Goal: Task Accomplishment & Management: Complete application form

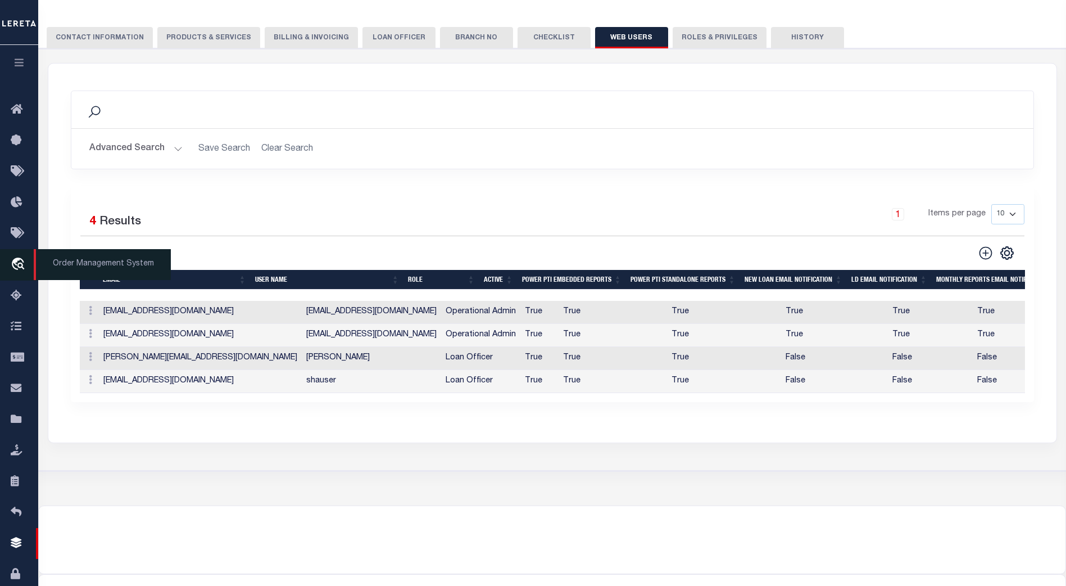
scroll to position [126, 0]
click at [19, 263] on icon "travel_explore" at bounding box center [20, 264] width 18 height 15
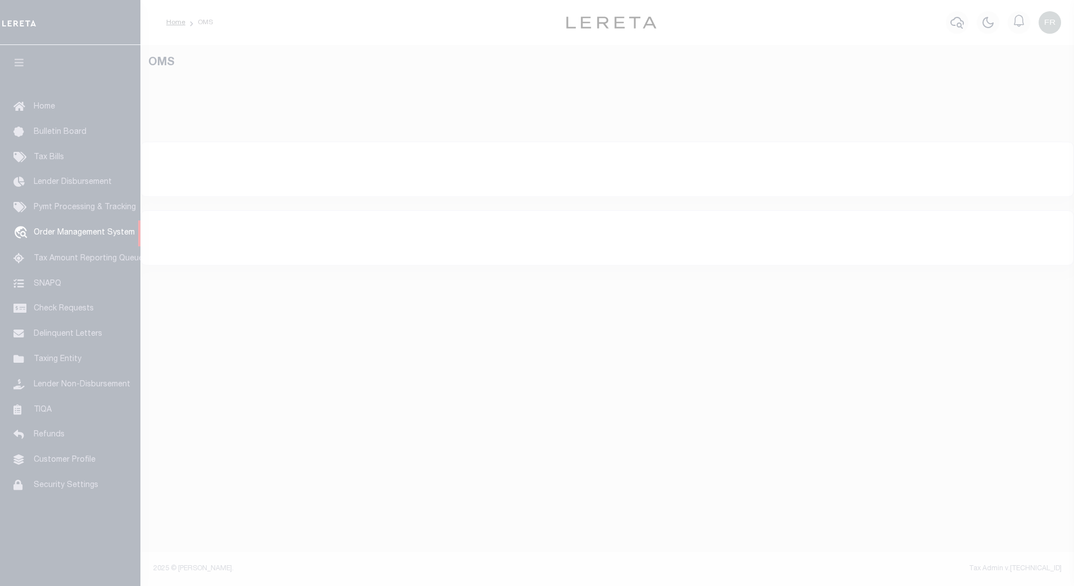
select select "200"
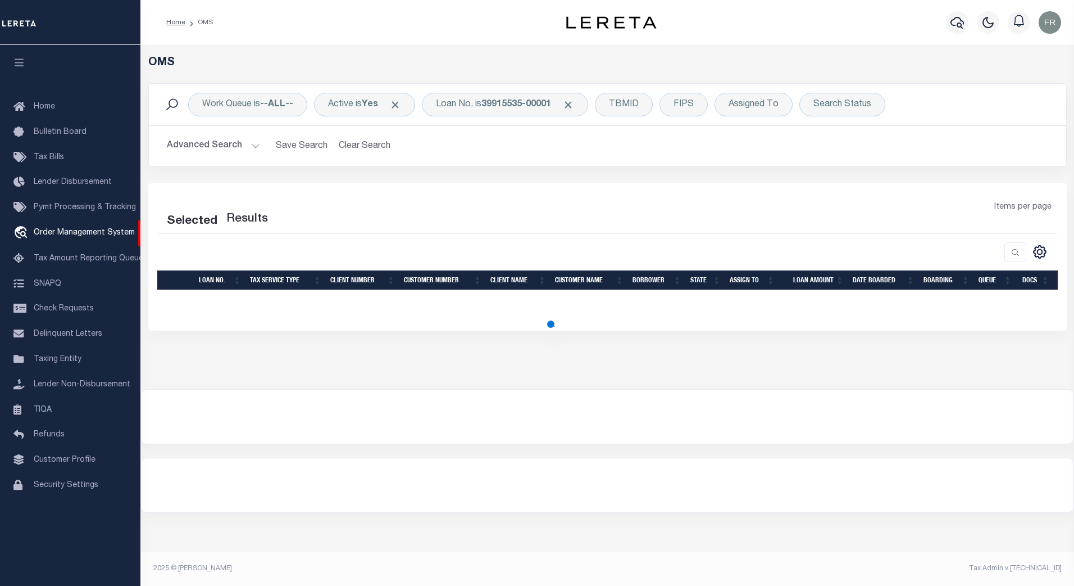
select select "200"
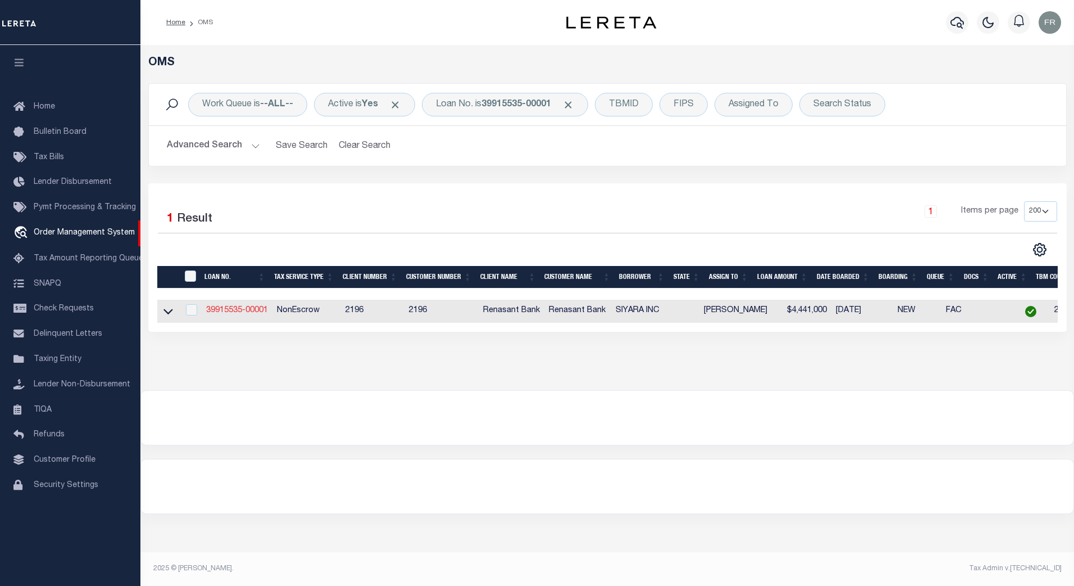
click at [250, 311] on link "39915535-00001" at bounding box center [237, 310] width 62 height 8
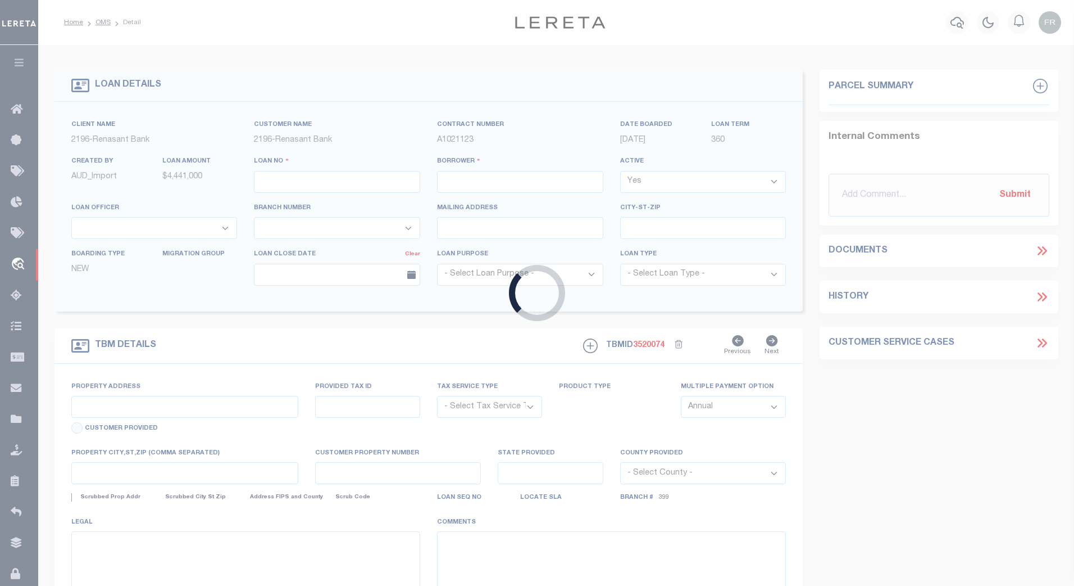
type input "39915535-00001"
type input "SIYARA INC"
select select
select select "400"
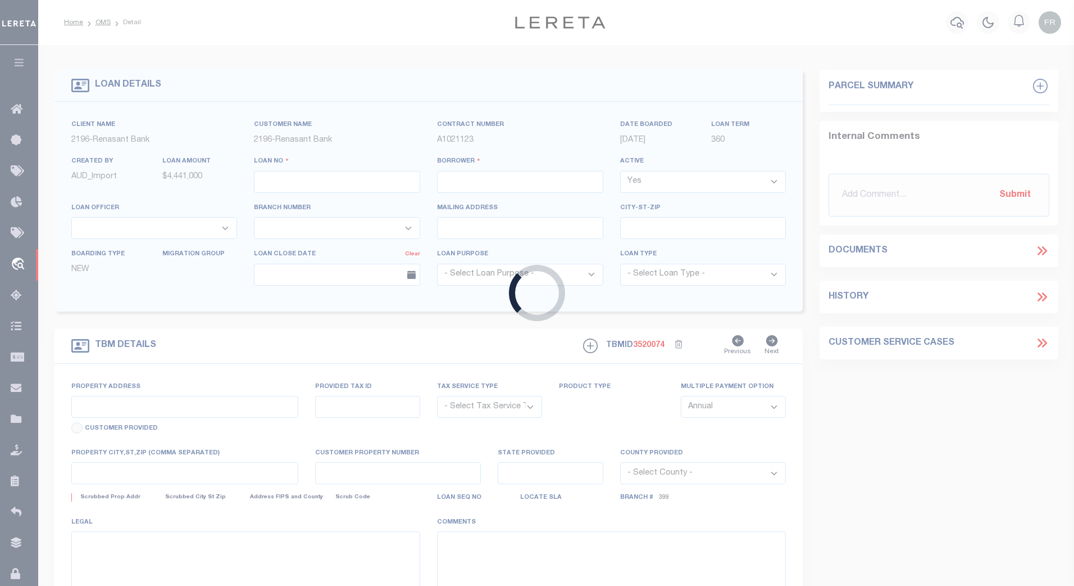
select select "NonEscrow"
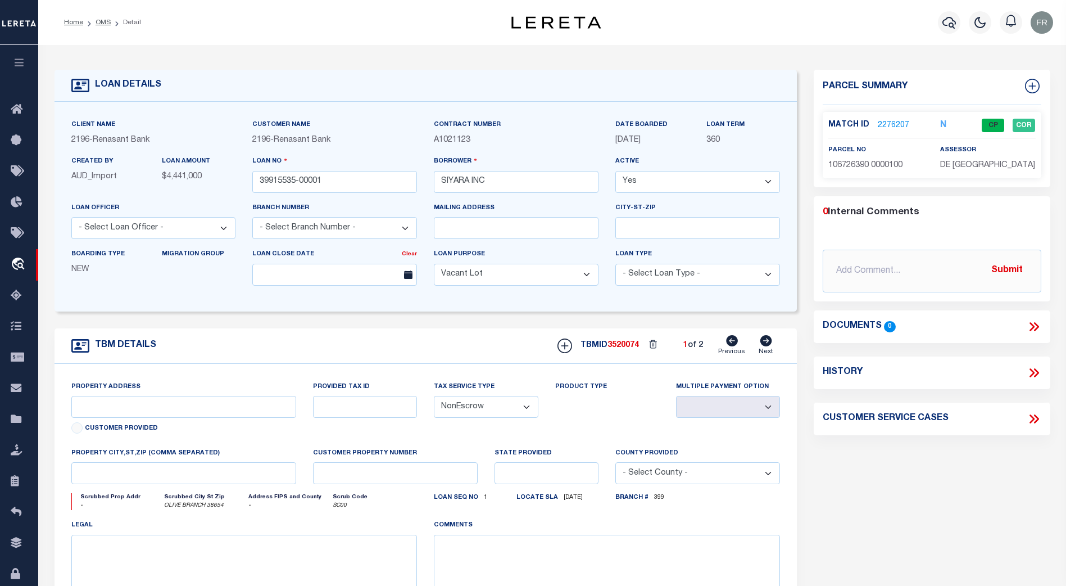
select select "164191"
select select "5150"
type input "[STREET_ADDRESS][PERSON_NAME]"
select select
type input "OLIVE BRANCH 38654"
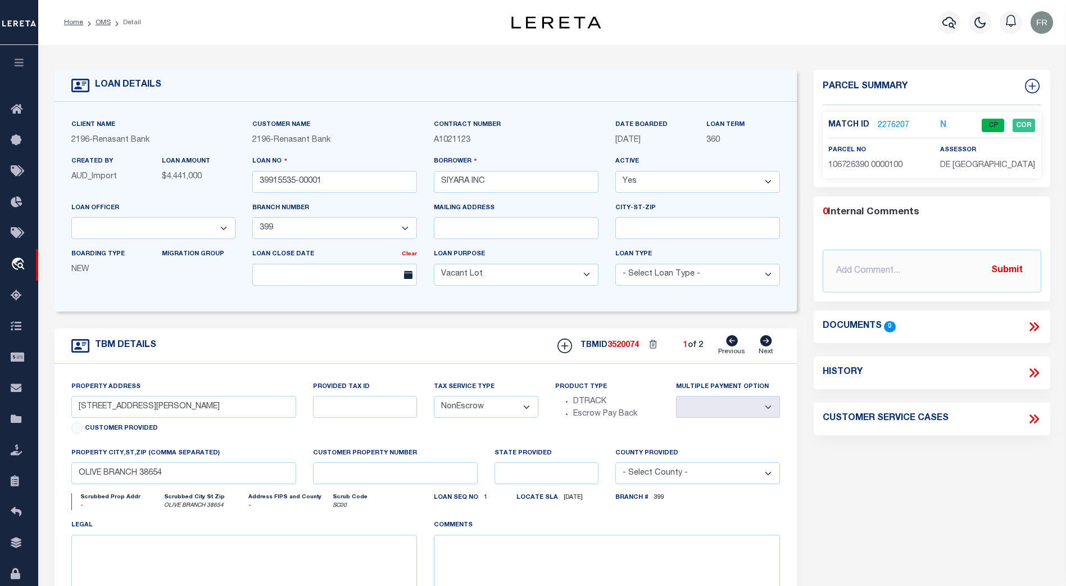
type input "777022459"
type input "TRI-COUNTY MASON"
select select
type input "[DATE]"
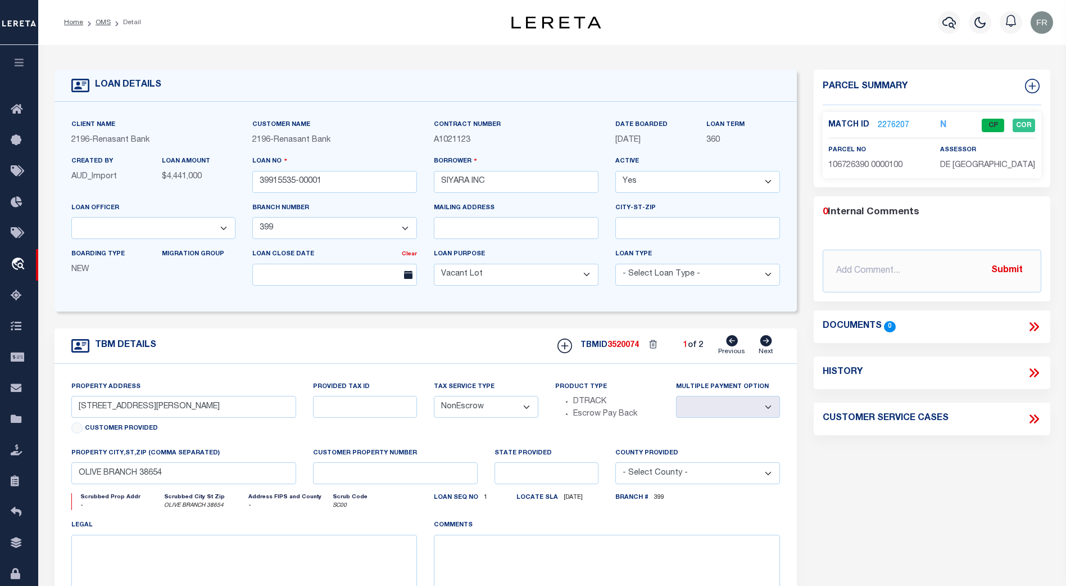
select select
select select "10"
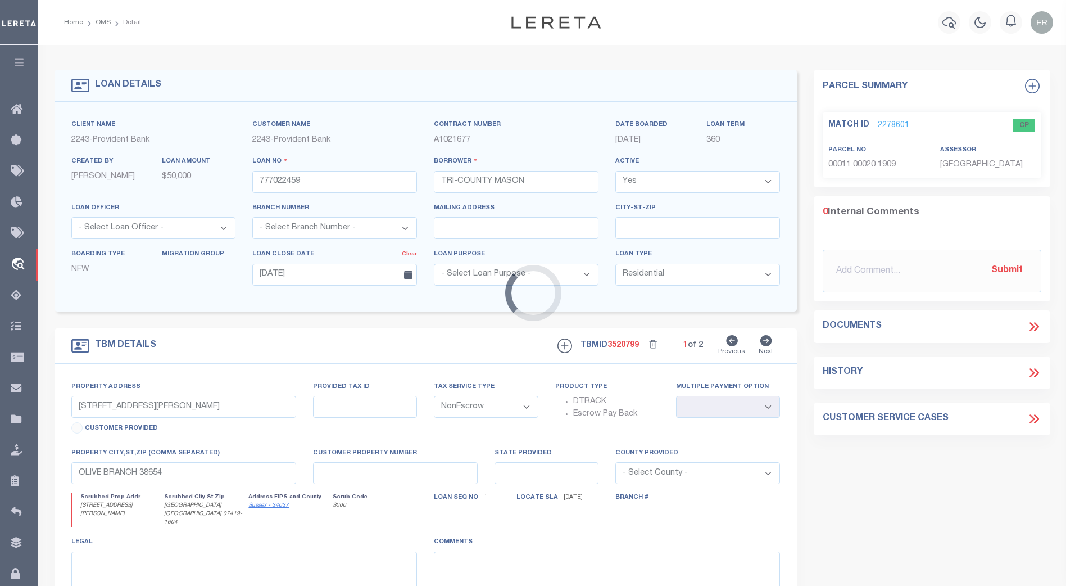
type input "[STREET_ADDRESS][PERSON_NAME]"
select select
type input "[GEOGRAPHIC_DATA] [GEOGRAPHIC_DATA] 07419-1604"
type input "NJ"
select select
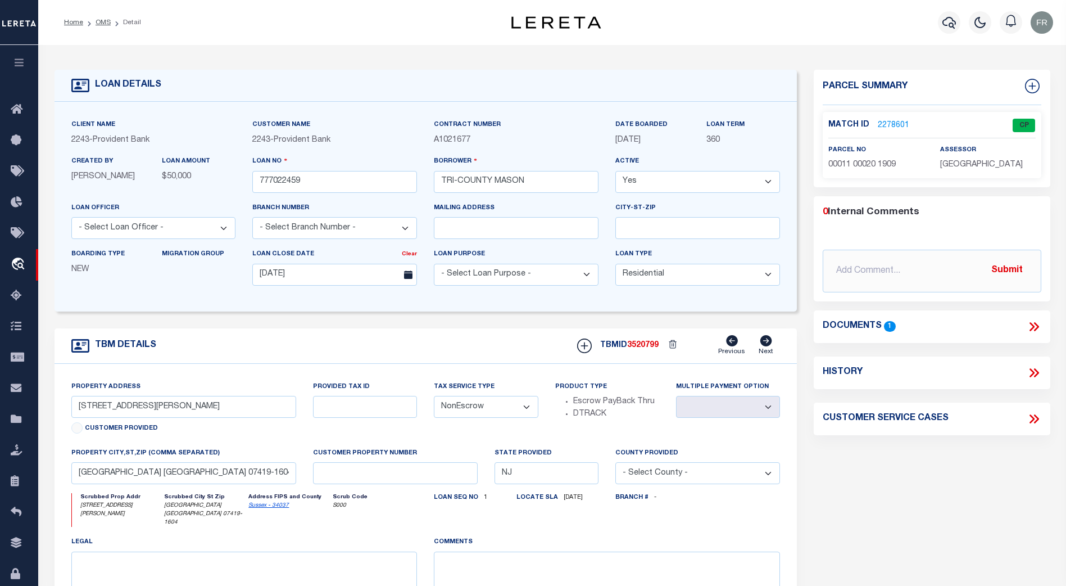
click at [891, 123] on link "2278601" at bounding box center [893, 126] width 31 height 12
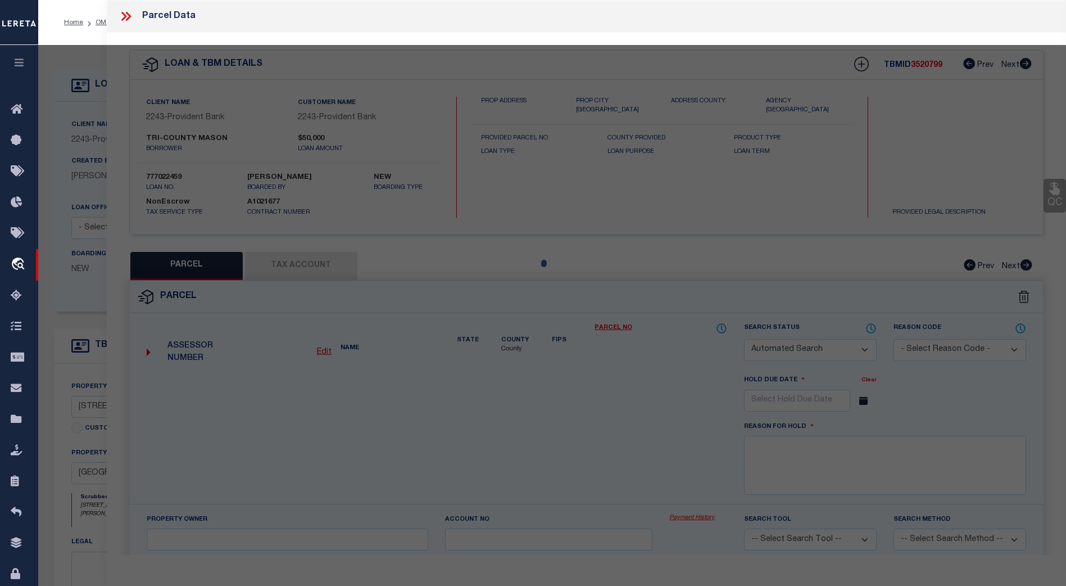
checkbox input "false"
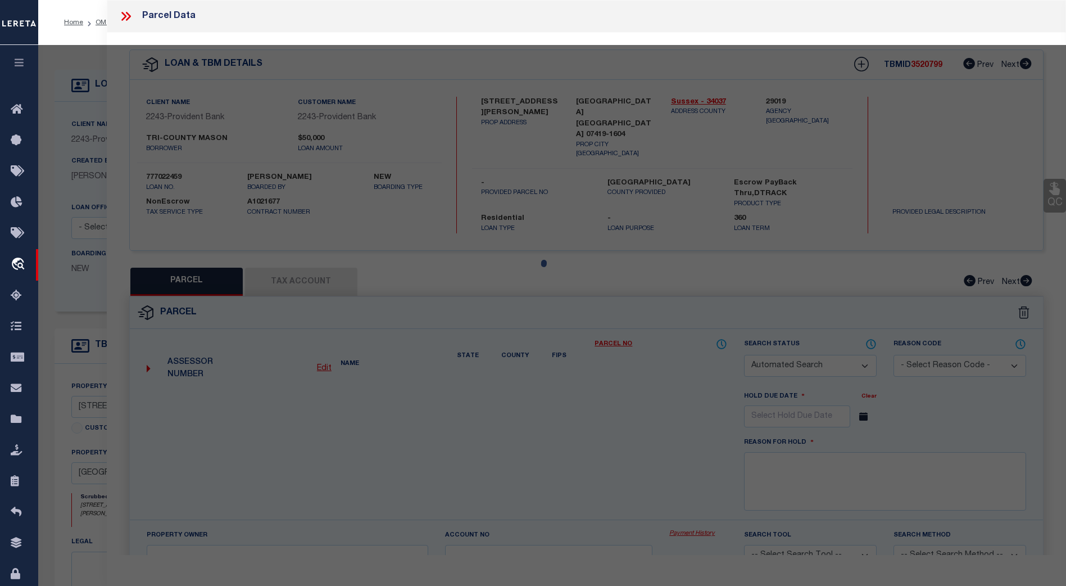
select select "CP"
type input "TRI COUNTY DEV LLC"
select select "ATL"
select select "ADD"
type input "[STREET_ADDRESS][PERSON_NAME]"
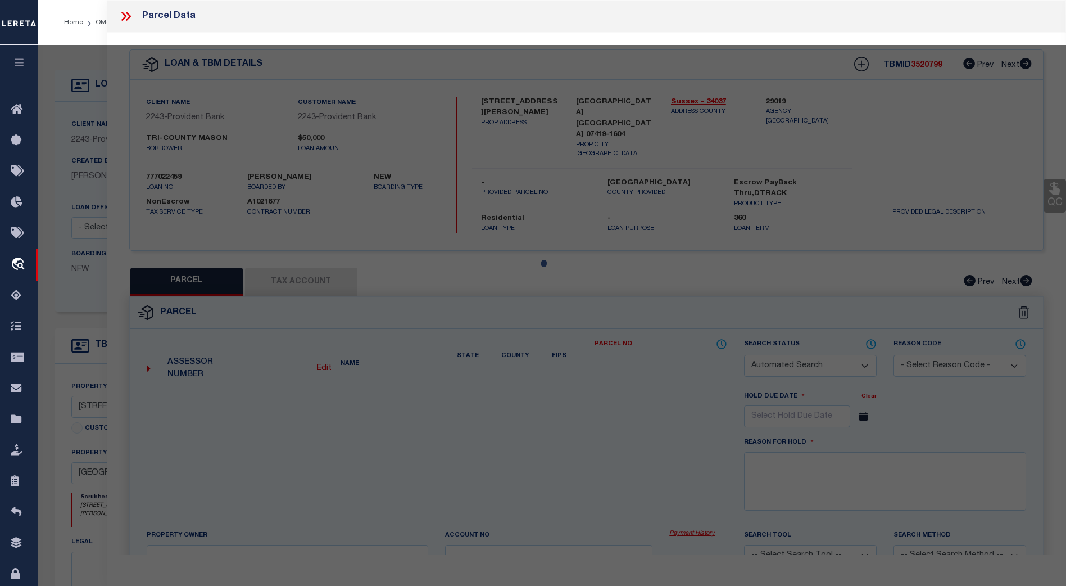
checkbox input "false"
type input "[GEOGRAPHIC_DATA]"
type textarea "LOT:20 BLK:11 DIST:09 CITY/MUNI/TWP:HAMBURG BORO MAP REF:TAX MAP 3"
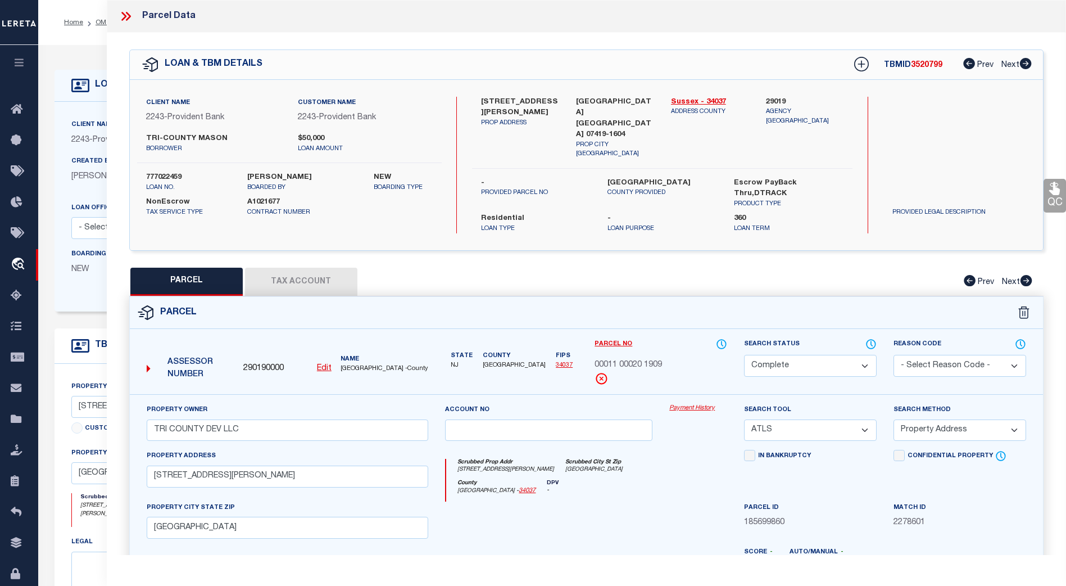
click at [294, 267] on button "Tax Account" at bounding box center [301, 281] width 112 height 28
select select "100"
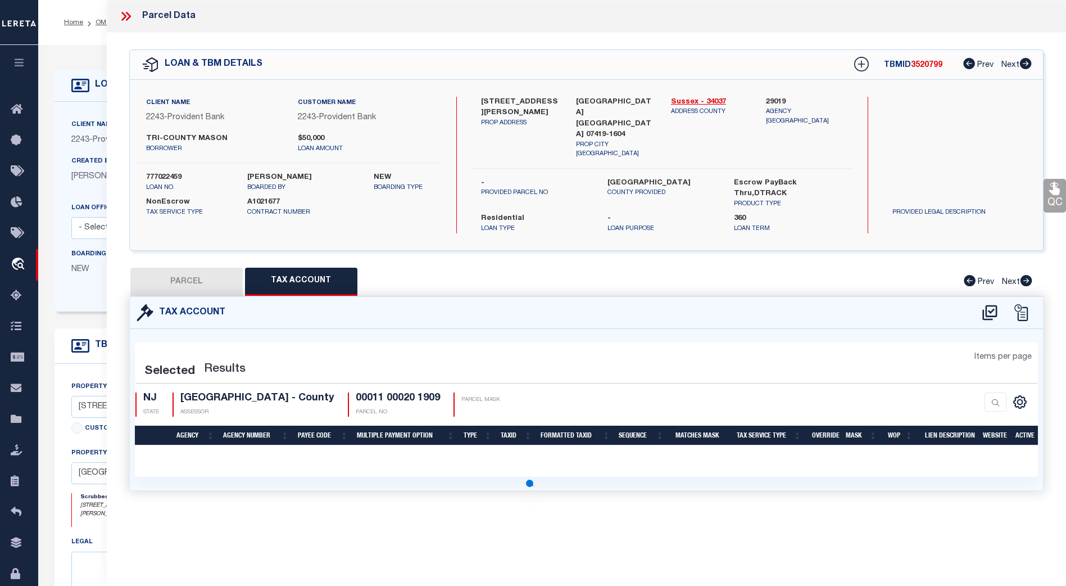
select select "100"
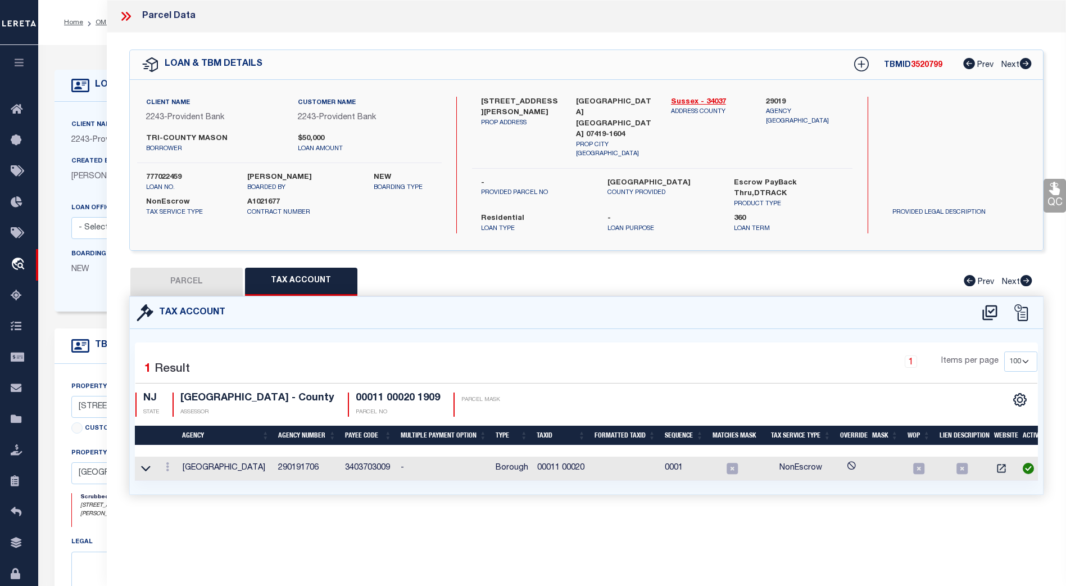
click at [125, 16] on icon at bounding box center [123, 16] width 5 height 9
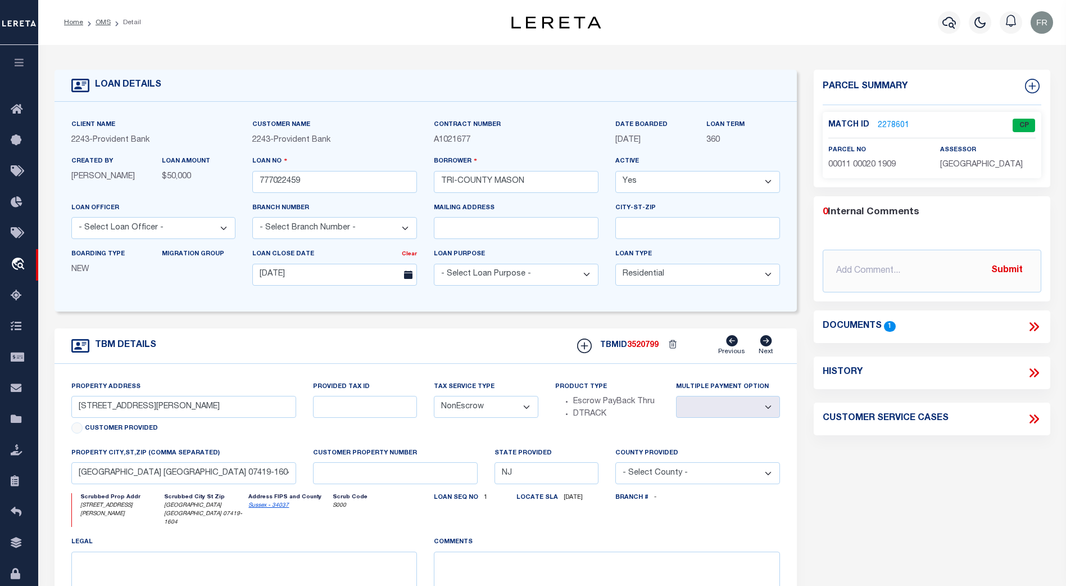
click at [888, 120] on link "2278601" at bounding box center [893, 126] width 31 height 12
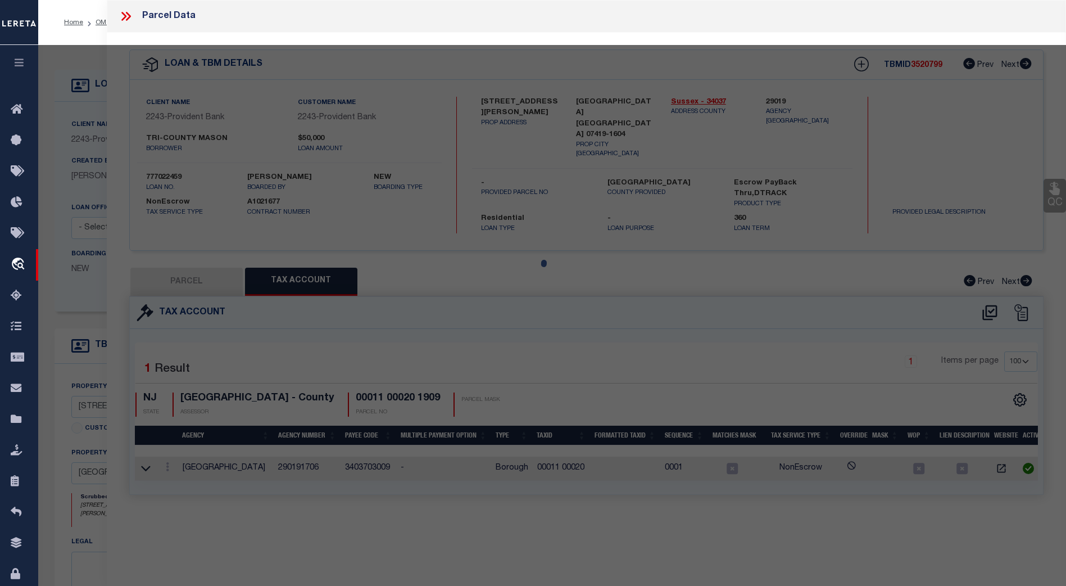
select select "AS"
select select
checkbox input "false"
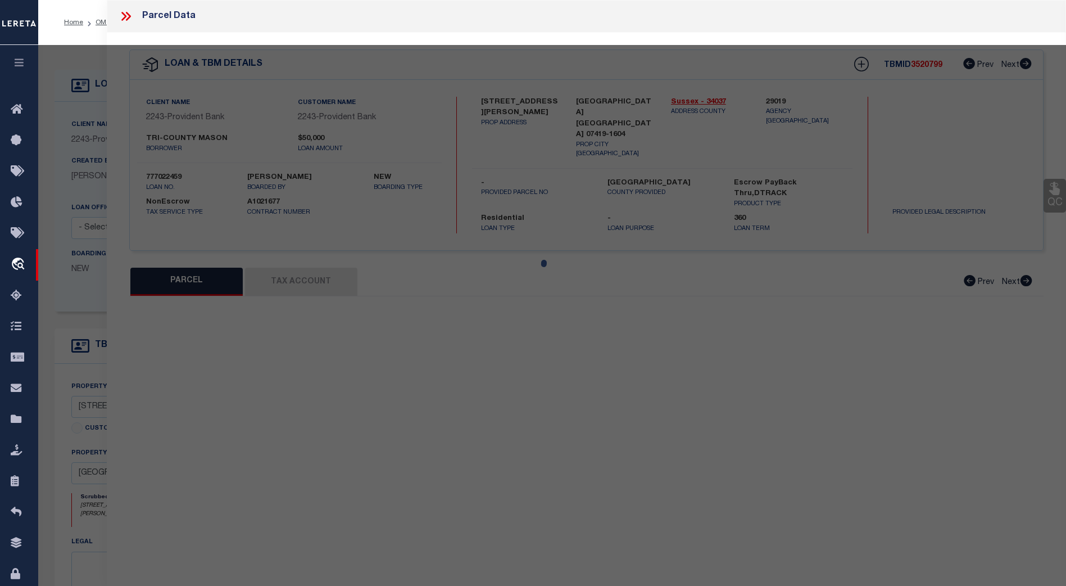
select select "CP"
type input "TRI COUNTY DEV LLC"
select select "ATL"
select select "ADD"
type input "[STREET_ADDRESS][PERSON_NAME]"
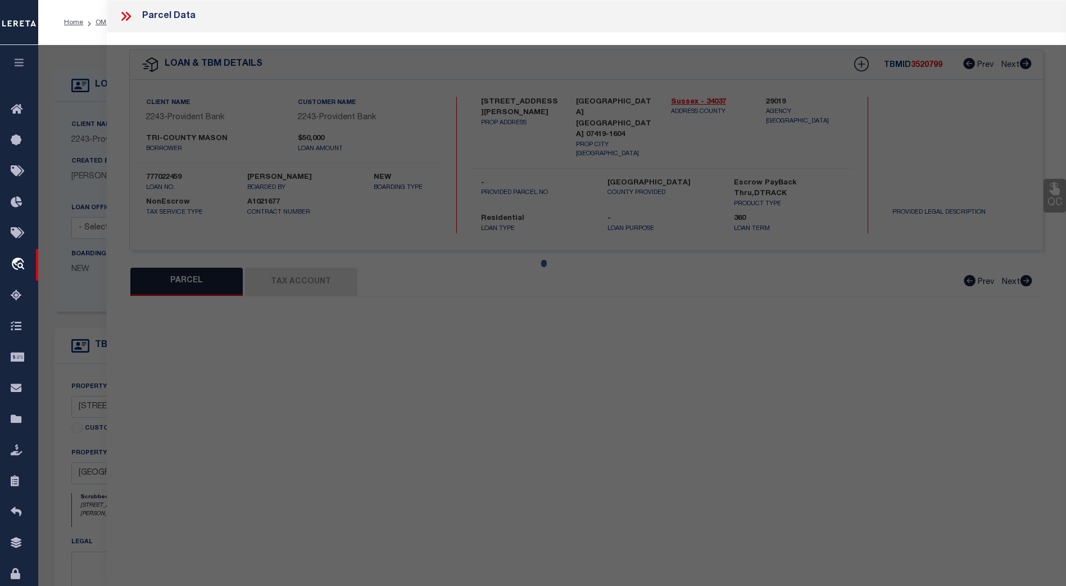
checkbox input "false"
type input "[GEOGRAPHIC_DATA]"
type textarea "LOT:20 BLK:11 DIST:09 CITY/MUNI/TWP:HAMBURG BORO MAP REF:TAX MAP 3"
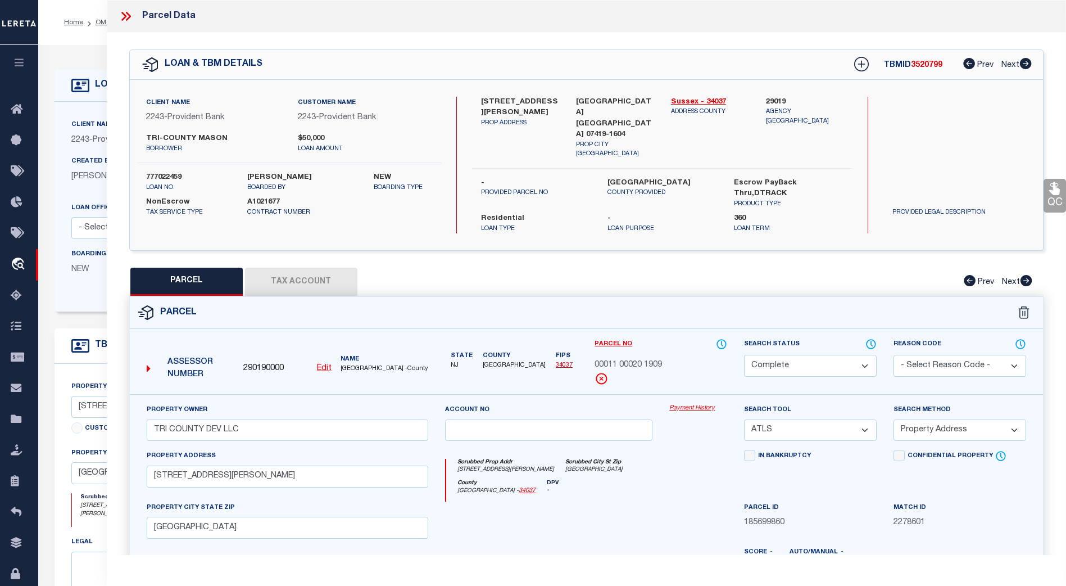
click at [311, 267] on button "Tax Account" at bounding box center [301, 281] width 112 height 28
select select "100"
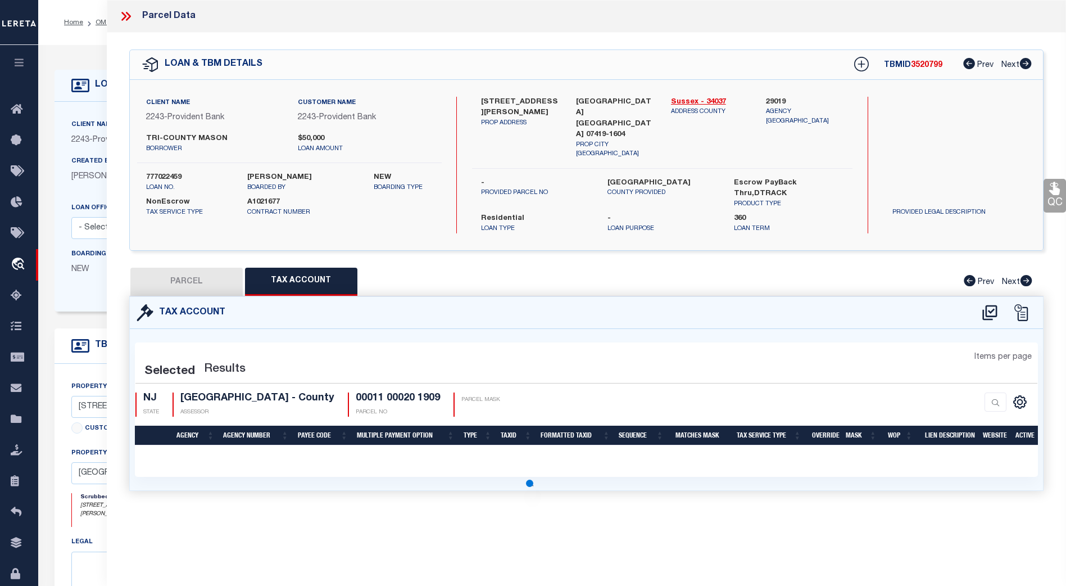
select select "100"
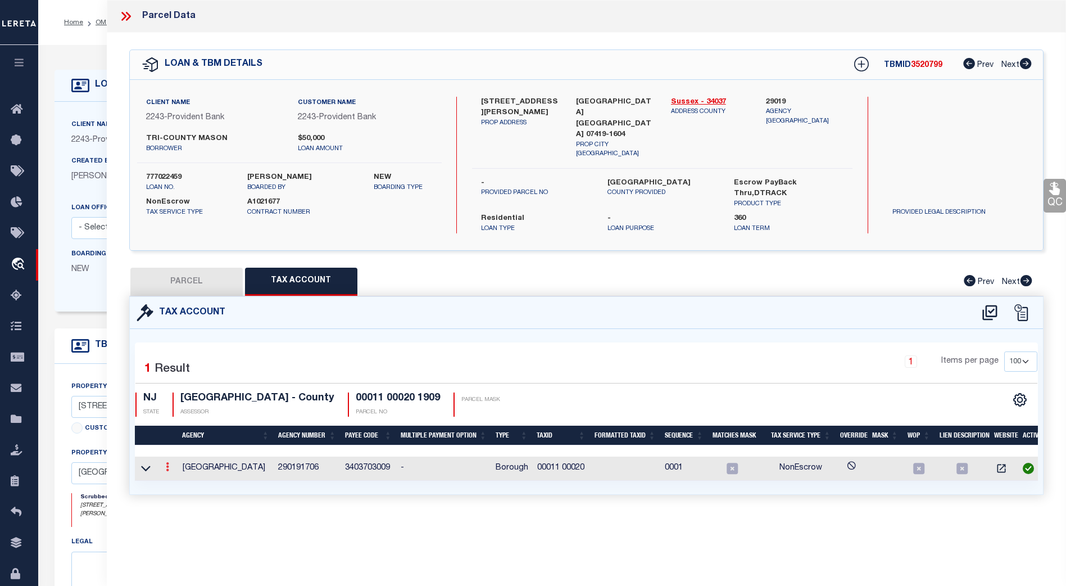
click at [167, 462] on icon at bounding box center [167, 466] width 3 height 9
click at [183, 479] on icon "" at bounding box center [179, 483] width 8 height 8
type input "00011 00020"
type textarea "&&&&& XX&&&&& XX *XXXXX &&&&&XXXX&&&&&XXXX *XXXX"
checkbox input "true"
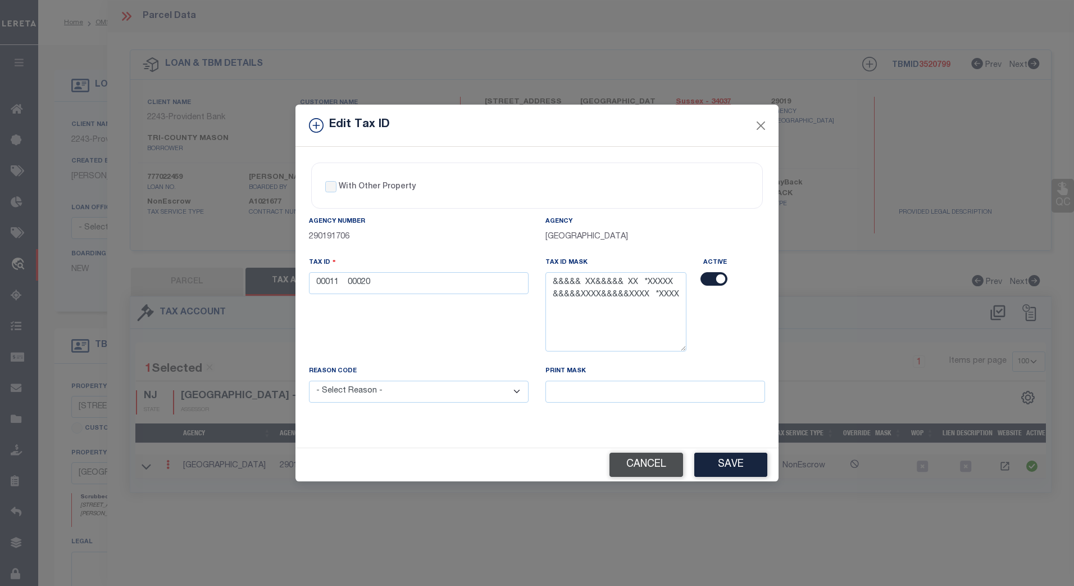
click at [650, 470] on button "Cancel" at bounding box center [647, 464] width 74 height 24
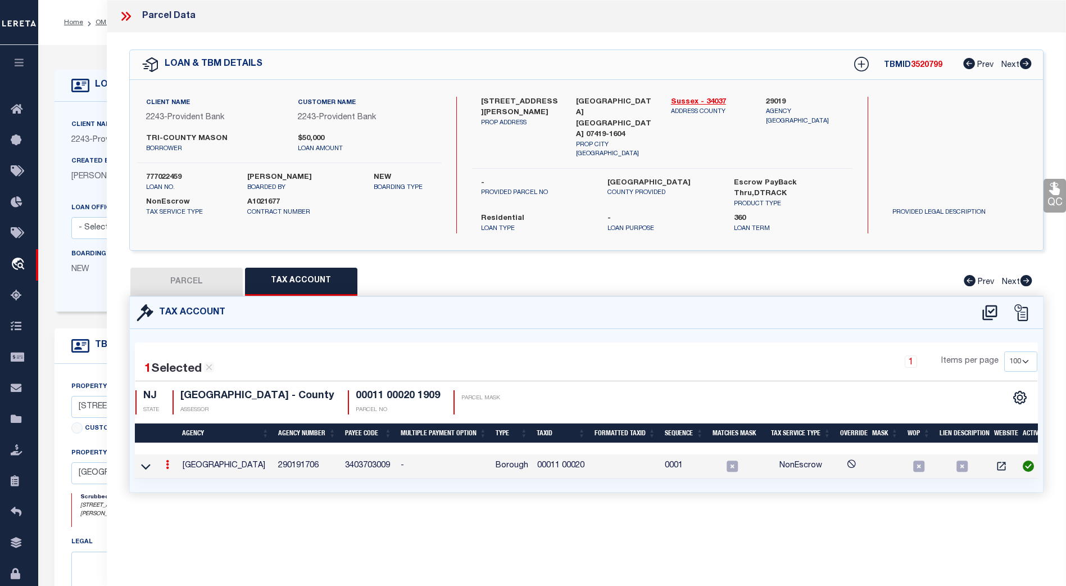
click at [166, 460] on icon at bounding box center [167, 464] width 3 height 9
click at [182, 477] on icon "" at bounding box center [179, 481] width 8 height 8
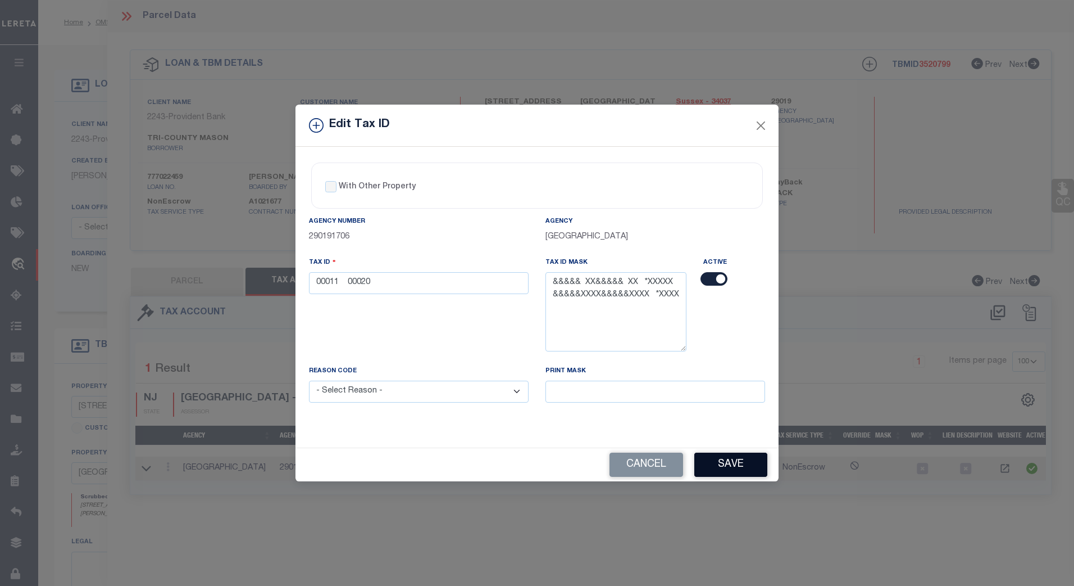
click at [734, 468] on button "Save" at bounding box center [731, 464] width 73 height 24
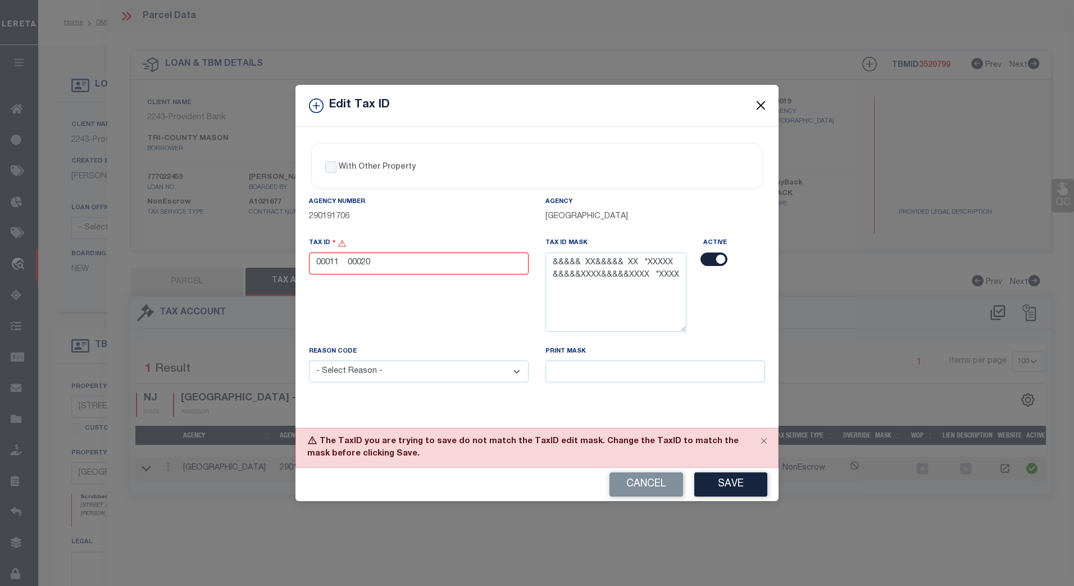
click at [761, 106] on button "Close" at bounding box center [761, 105] width 15 height 15
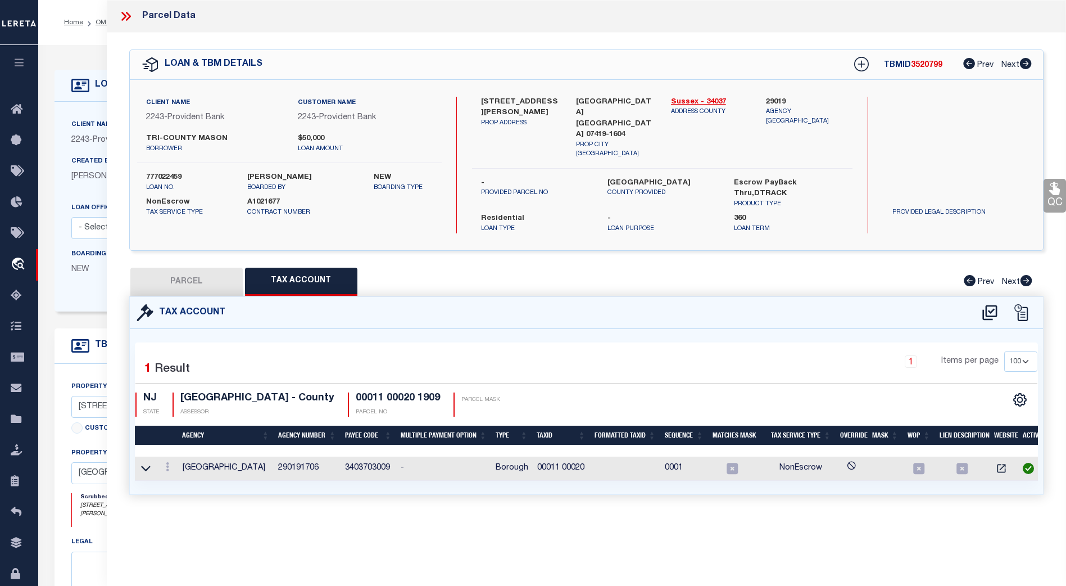
click at [127, 17] on icon at bounding box center [126, 16] width 15 height 15
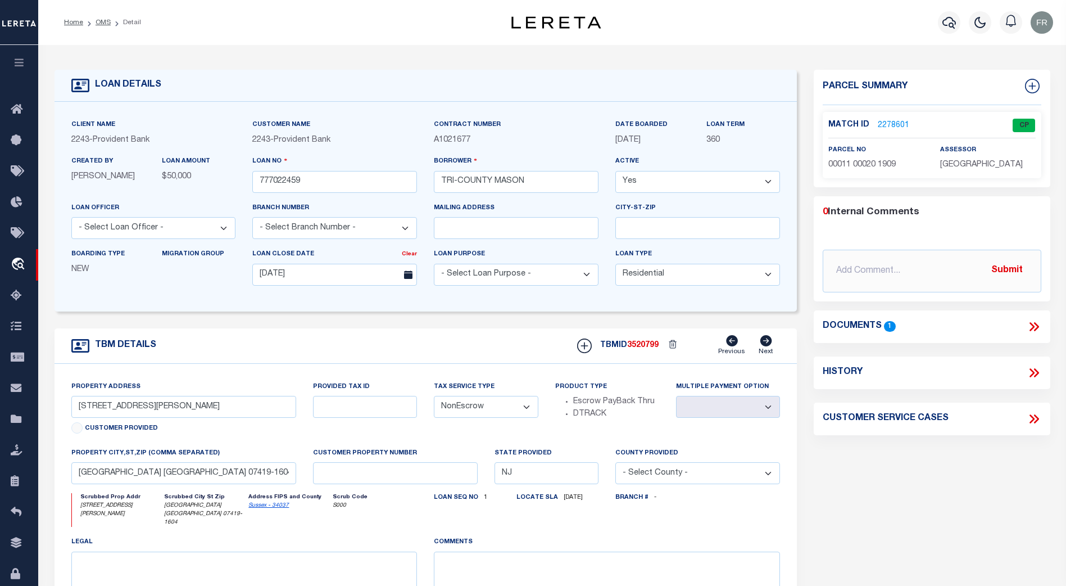
click at [897, 120] on link "2278601" at bounding box center [893, 126] width 31 height 12
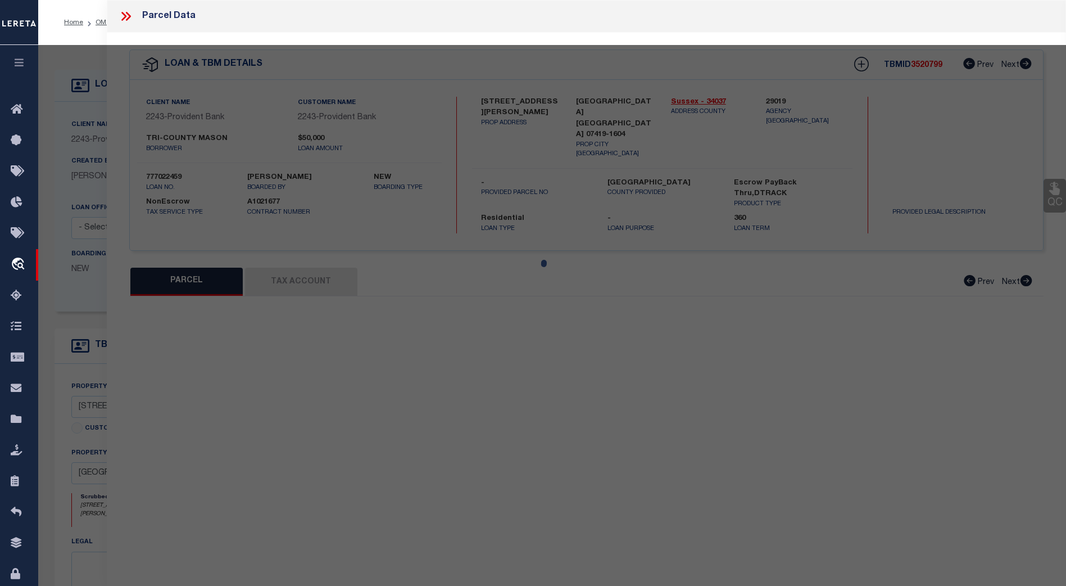
select select "AS"
select select
checkbox input "false"
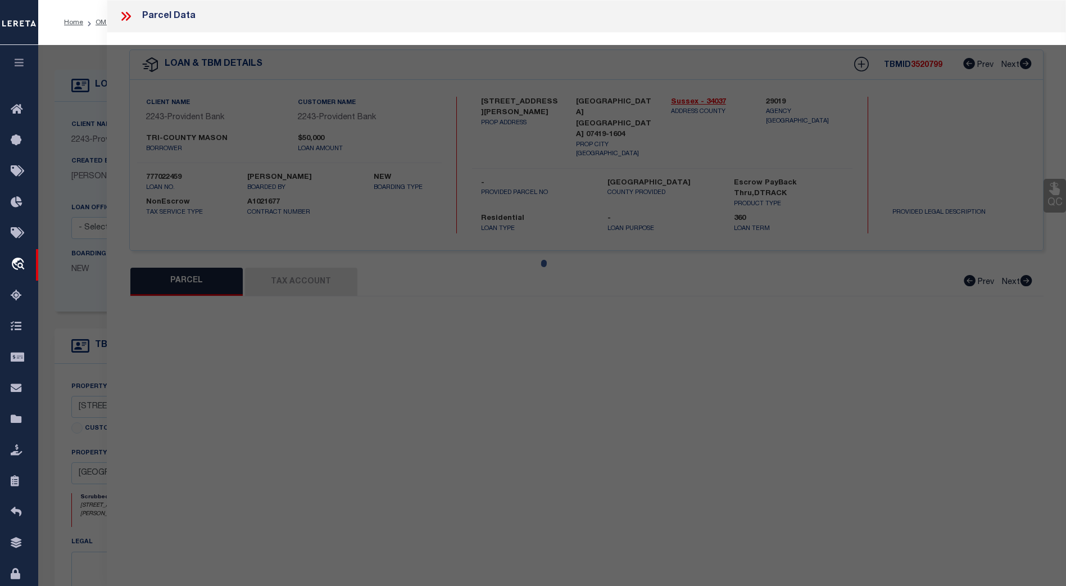
select select "CP"
type input "TRI COUNTY DEV LLC"
select select "ATL"
select select "ADD"
type input "[STREET_ADDRESS][PERSON_NAME]"
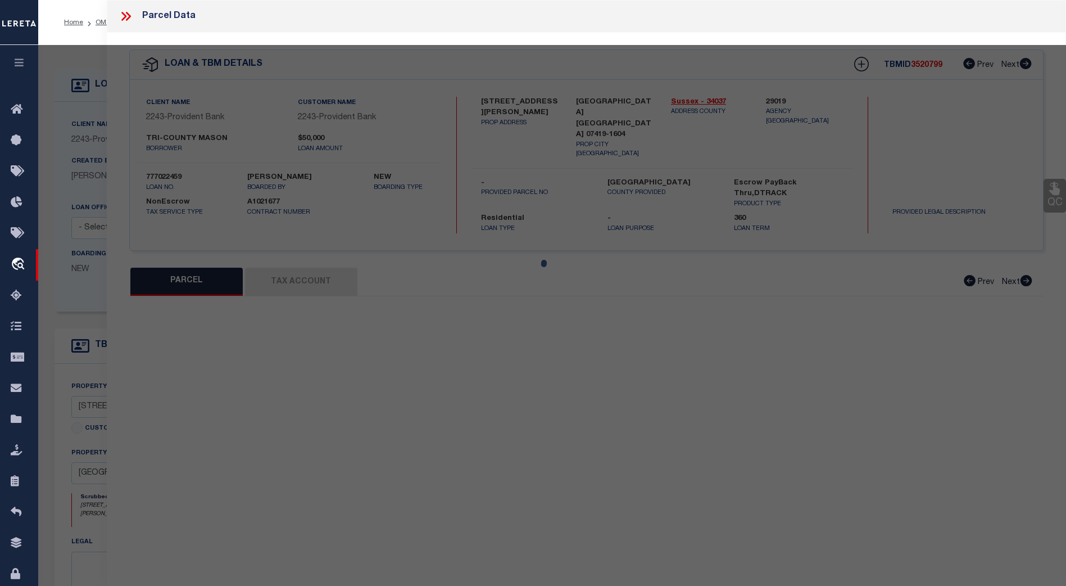
checkbox input "false"
type input "[GEOGRAPHIC_DATA]"
type textarea "LOT:20 BLK:11 DIST:09 CITY/MUNI/TWP:HAMBURG BORO MAP REF:TAX MAP 3"
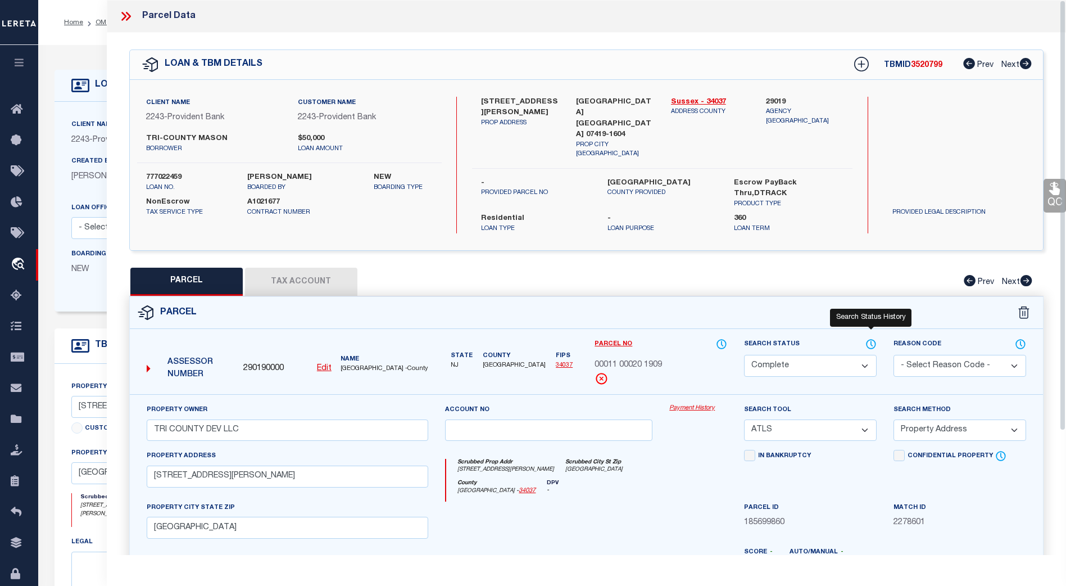
click at [870, 326] on div at bounding box center [871, 327] width 7 height 3
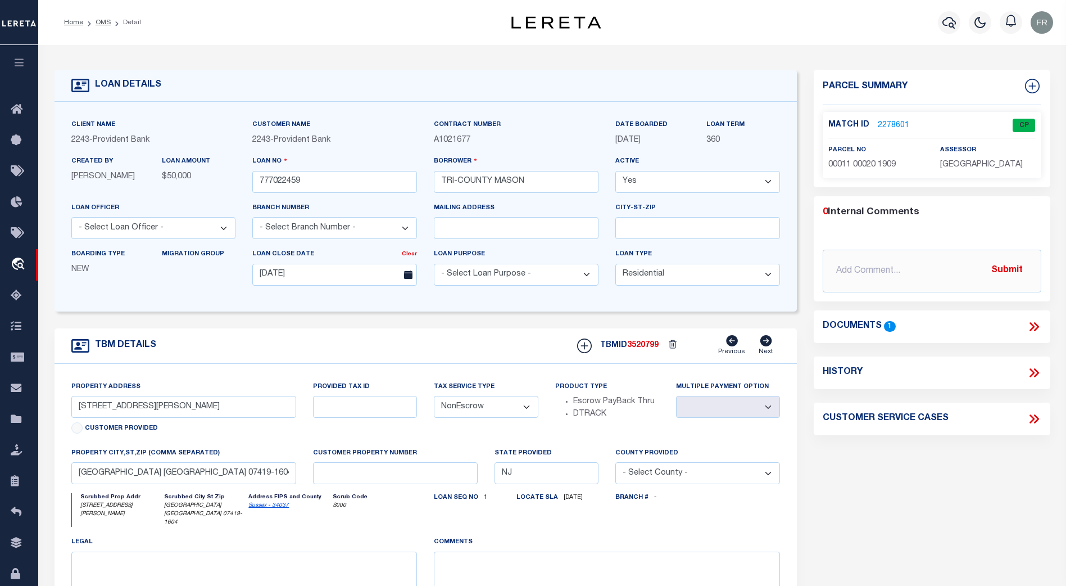
click at [892, 121] on link "2278601" at bounding box center [893, 126] width 31 height 12
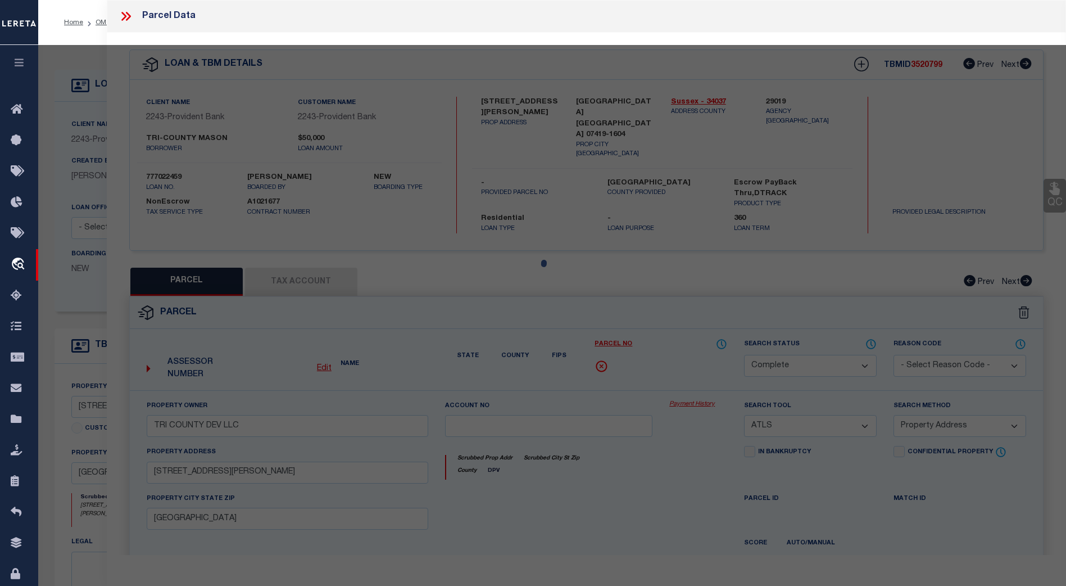
select select "AS"
select select
checkbox input "false"
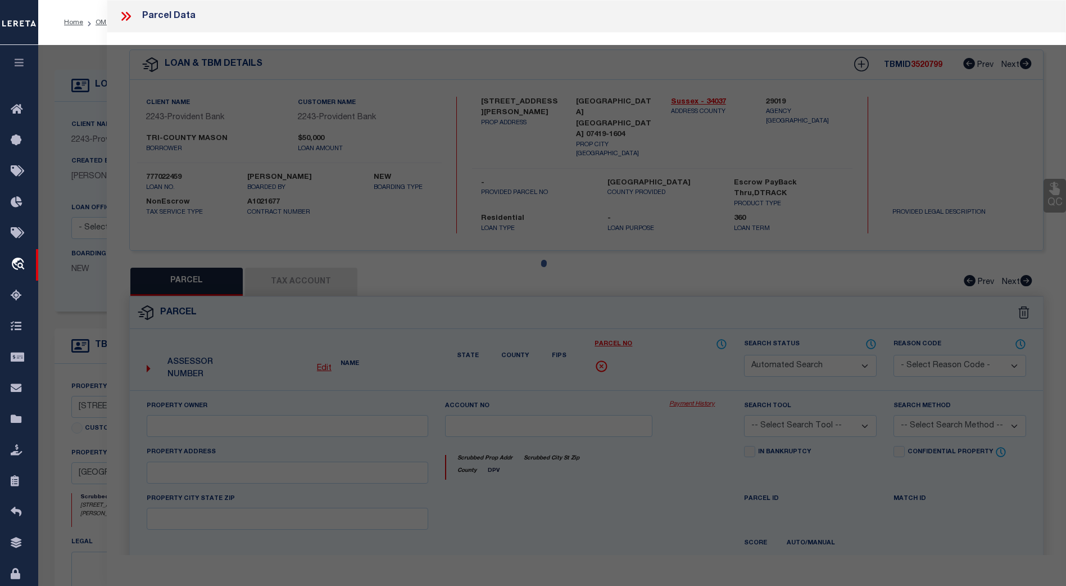
select select "CP"
type input "TRI COUNTY DEV LLC"
select select "ATL"
select select "ADD"
type input "[STREET_ADDRESS][PERSON_NAME]"
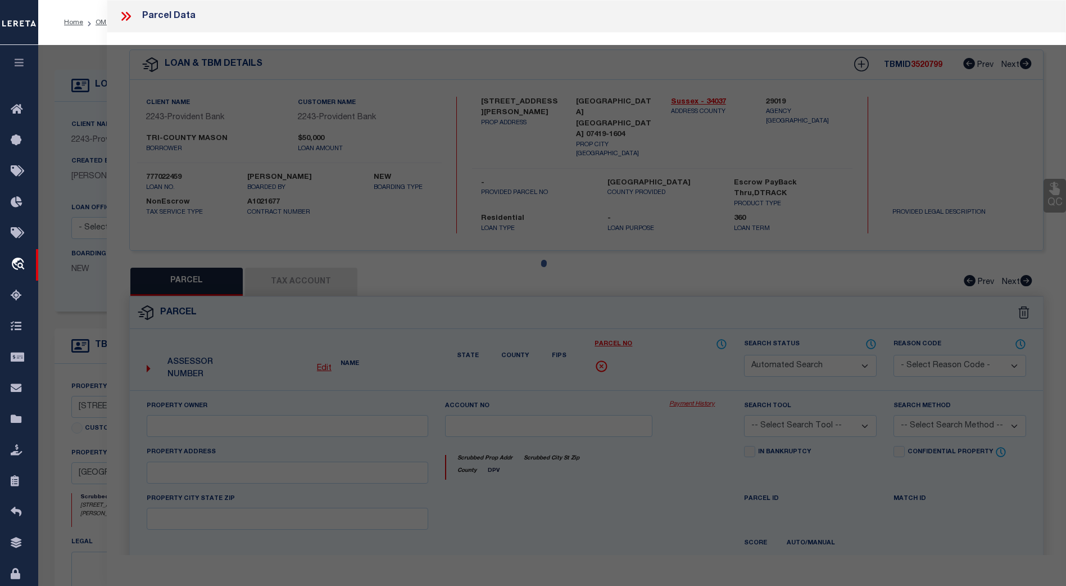
checkbox input "false"
type input "[GEOGRAPHIC_DATA]"
type textarea "LOT:20 BLK:11 DIST:09 CITY/MUNI/TWP:HAMBURG BORO MAP REF:TAX MAP 3"
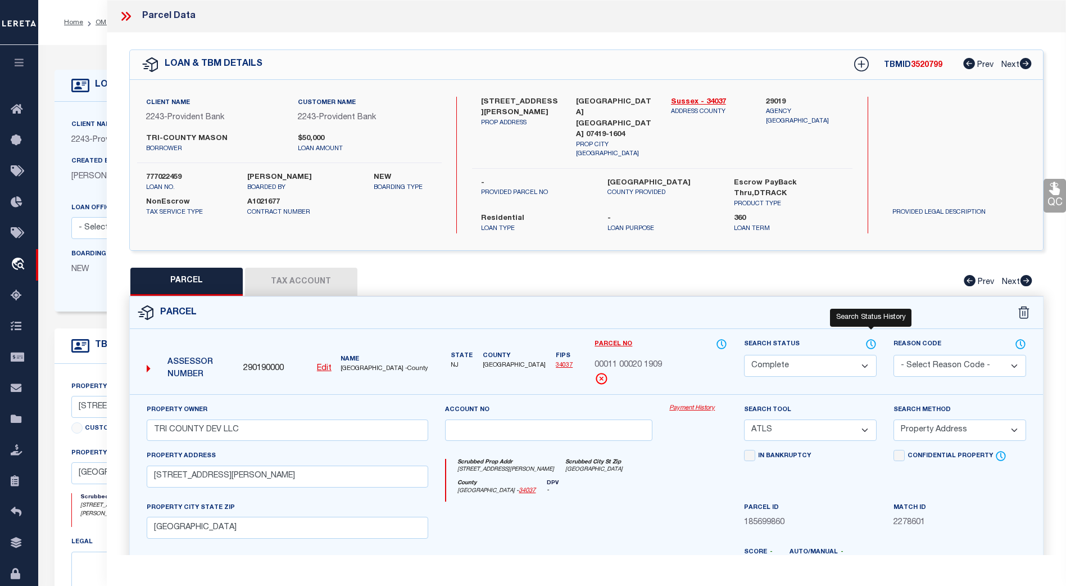
click at [870, 338] on icon at bounding box center [870, 344] width 11 height 12
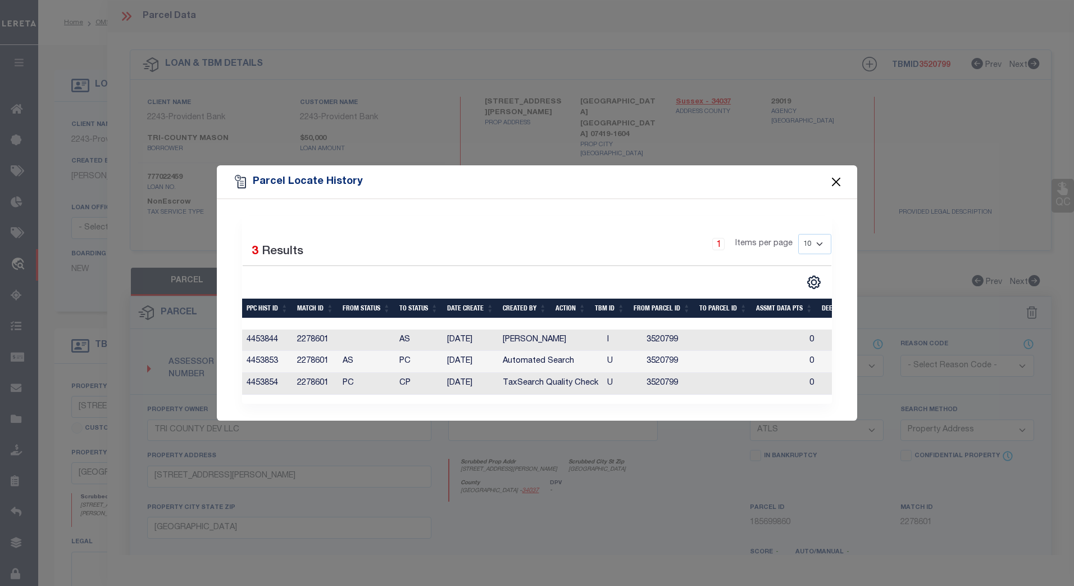
click at [836, 179] on button "Close" at bounding box center [836, 182] width 15 height 15
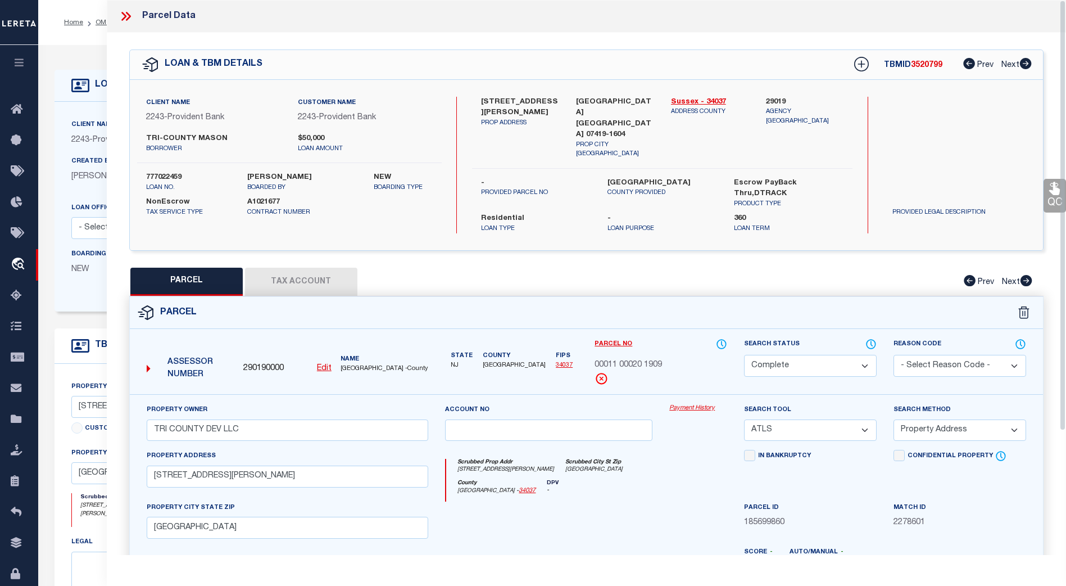
click at [311, 267] on button "Tax Account" at bounding box center [301, 281] width 112 height 28
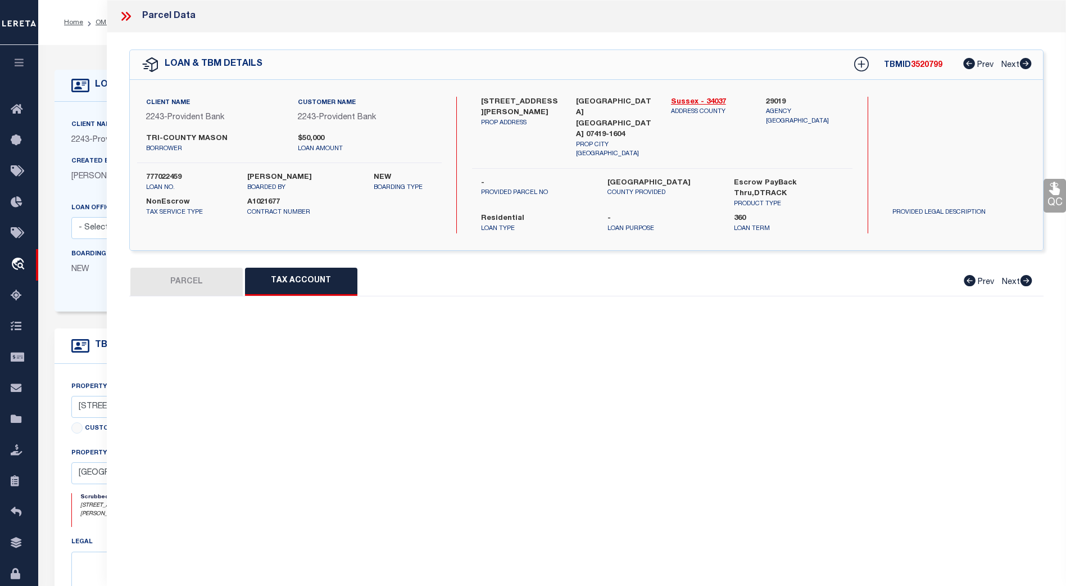
select select "100"
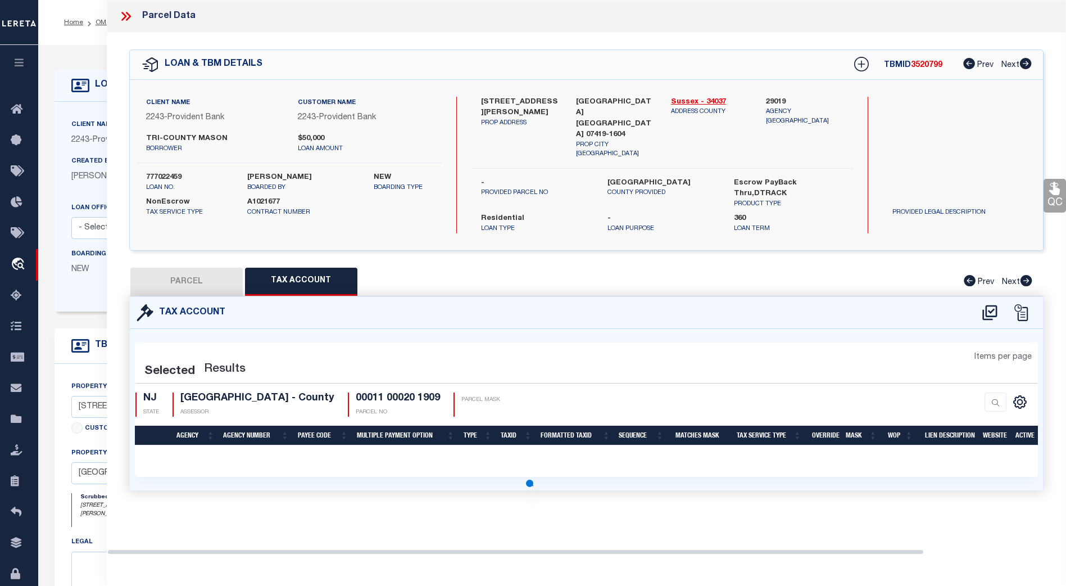
select select "100"
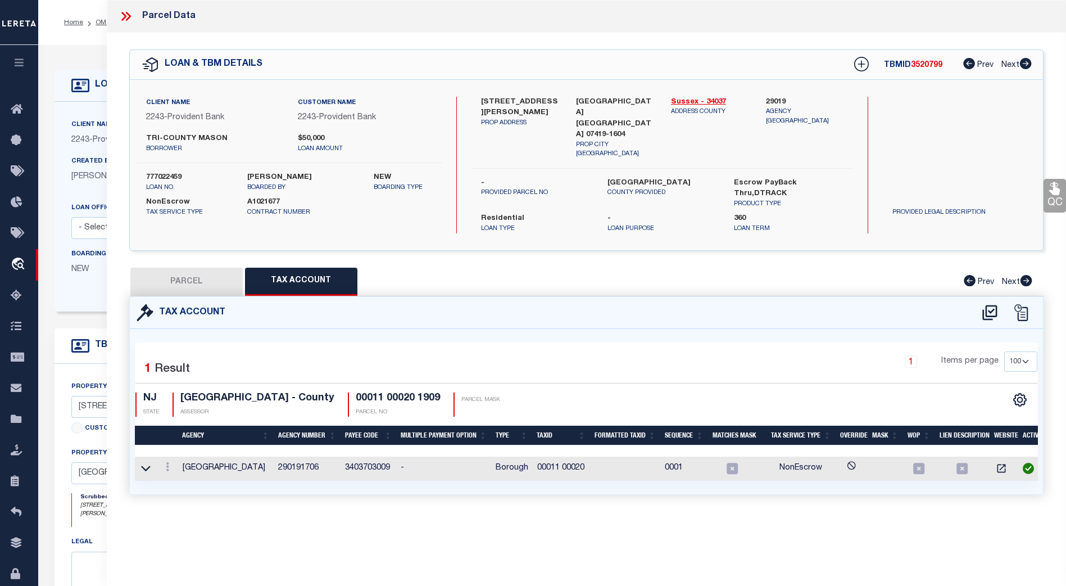
click at [541, 456] on td "00011 00020" at bounding box center [562, 468] width 58 height 24
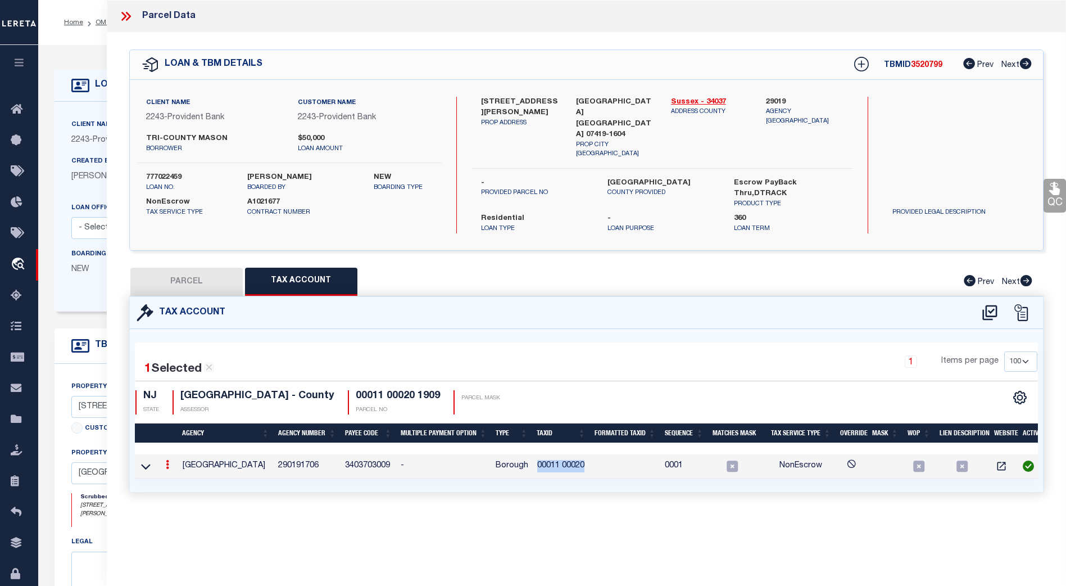
drag, startPoint x: 537, startPoint y: 450, endPoint x: 597, endPoint y: 453, distance: 60.2
click at [597, 454] on tr "[GEOGRAPHIC_DATA] 290191706 3403703009 - Borough 00011 00020 0001 NonEscrow" at bounding box center [589, 466] width 908 height 24
click at [166, 460] on icon at bounding box center [167, 464] width 3 height 9
click at [174, 473] on link at bounding box center [183, 482] width 42 height 19
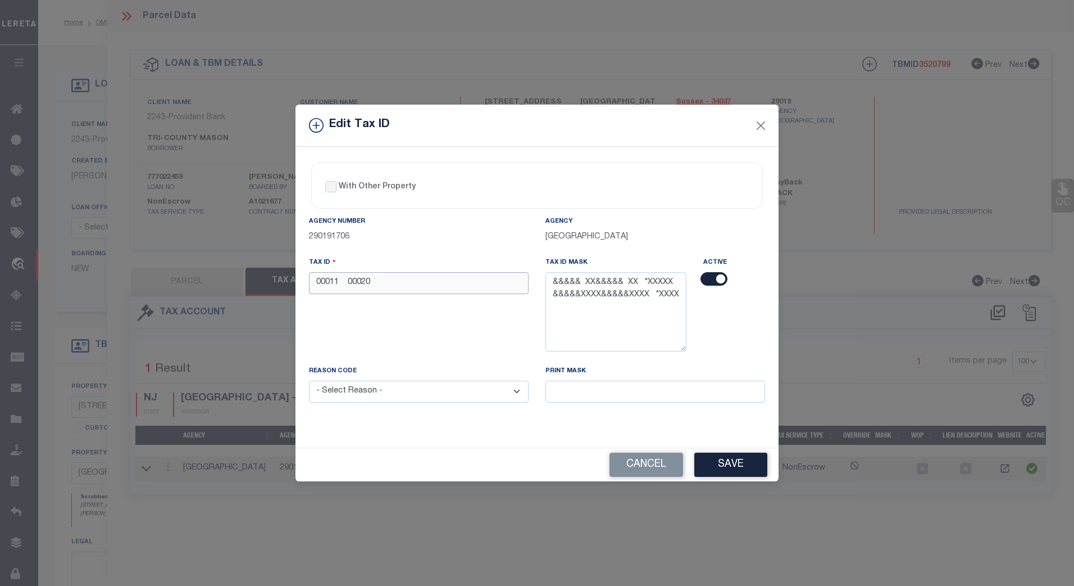
click at [346, 283] on input "00011 00020" at bounding box center [419, 283] width 220 height 22
type input "00011 00020"
click at [646, 462] on button "Cancel" at bounding box center [647, 464] width 74 height 24
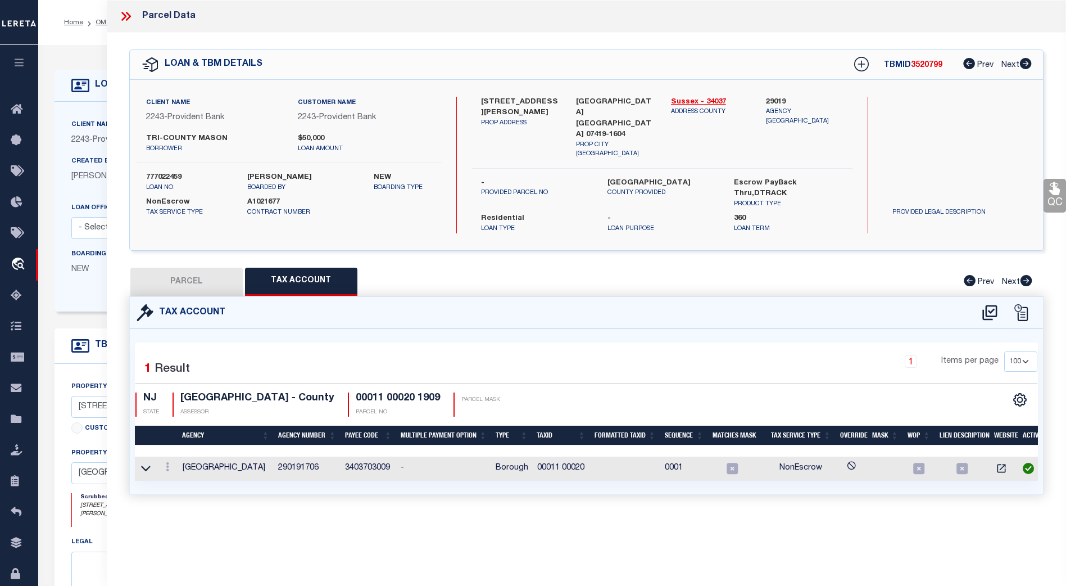
click at [126, 15] on icon at bounding box center [126, 16] width 15 height 15
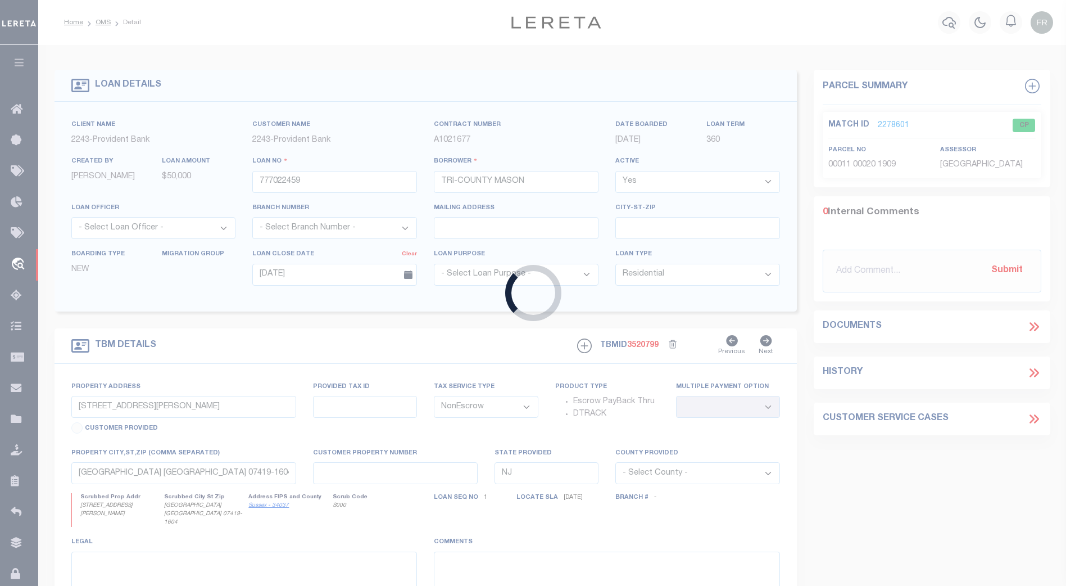
type input "110908"
type input "DREAM 12 PROPERTIES, LLC"
select select
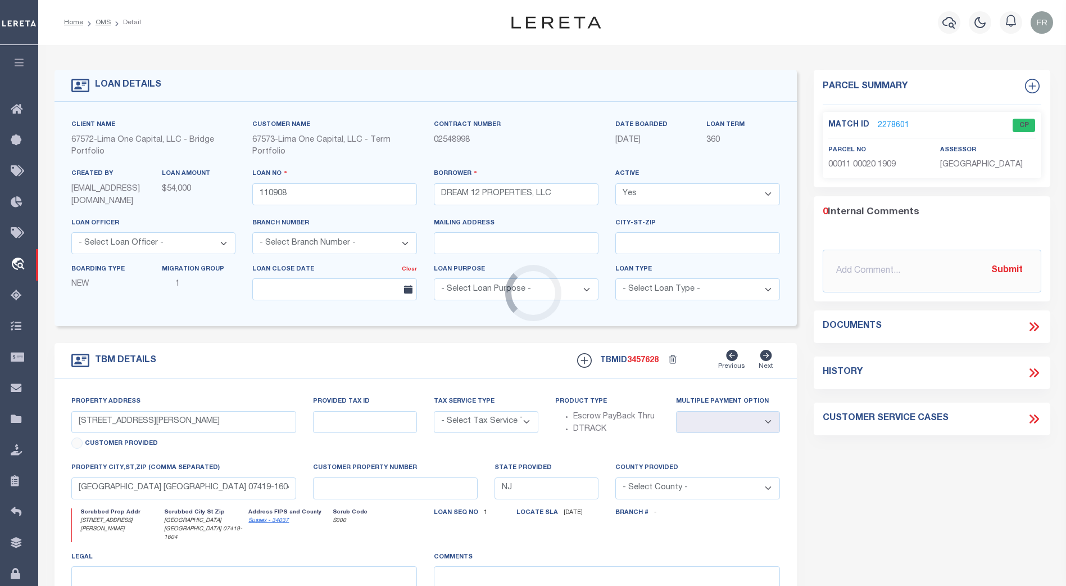
type input "[STREET_ADDRESS][PERSON_NAME]"
radio input "true"
select select "Escrow"
select select
type input "[GEOGRAPHIC_DATA] 31537"
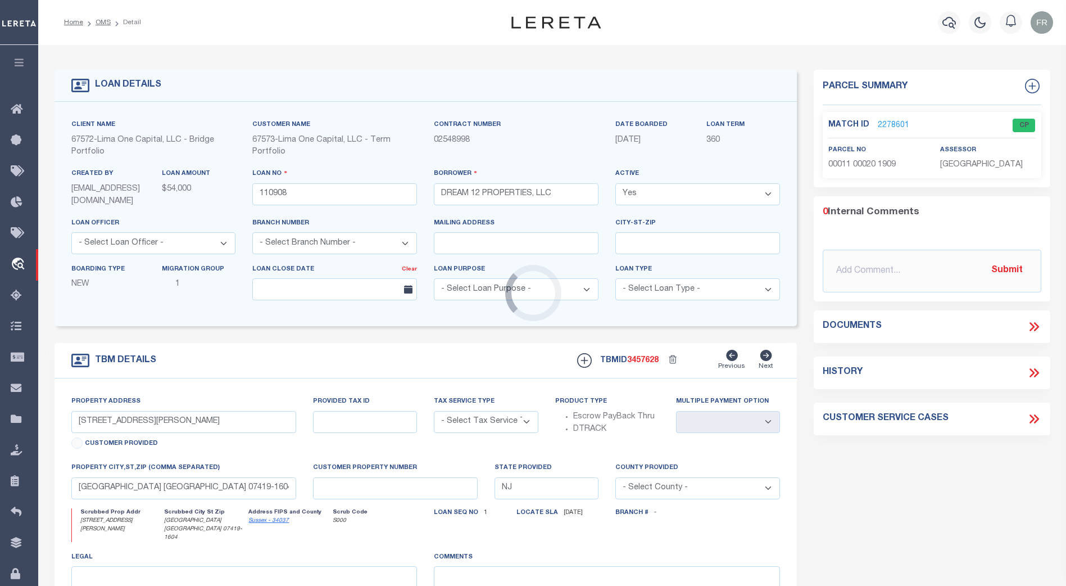
type input "110908-1"
type input "GA"
type textarea "COLLECTOR: ENTITY: PARCEL: 97"
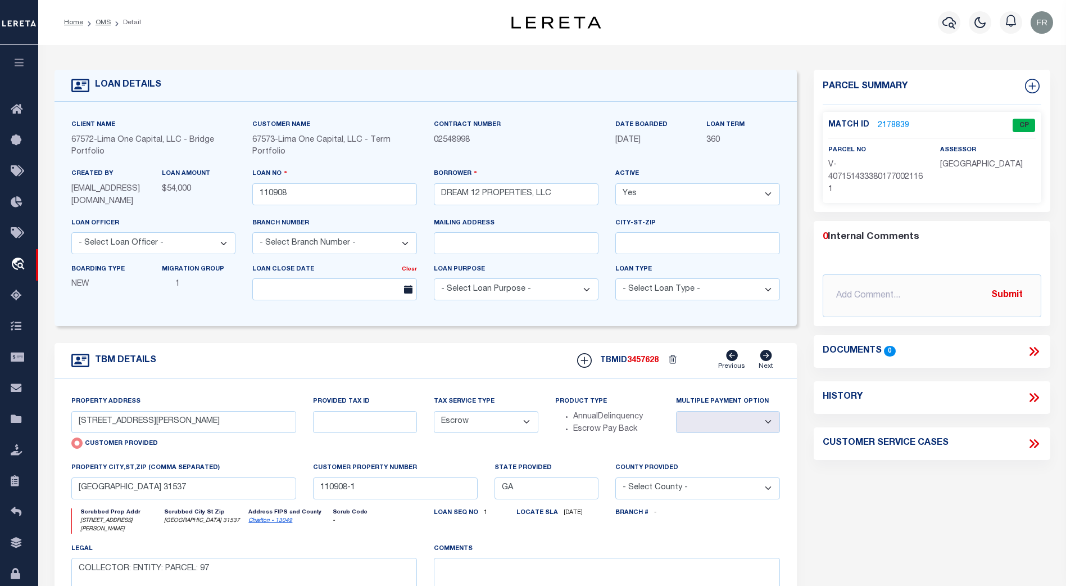
click at [890, 123] on link "2178839" at bounding box center [893, 126] width 31 height 12
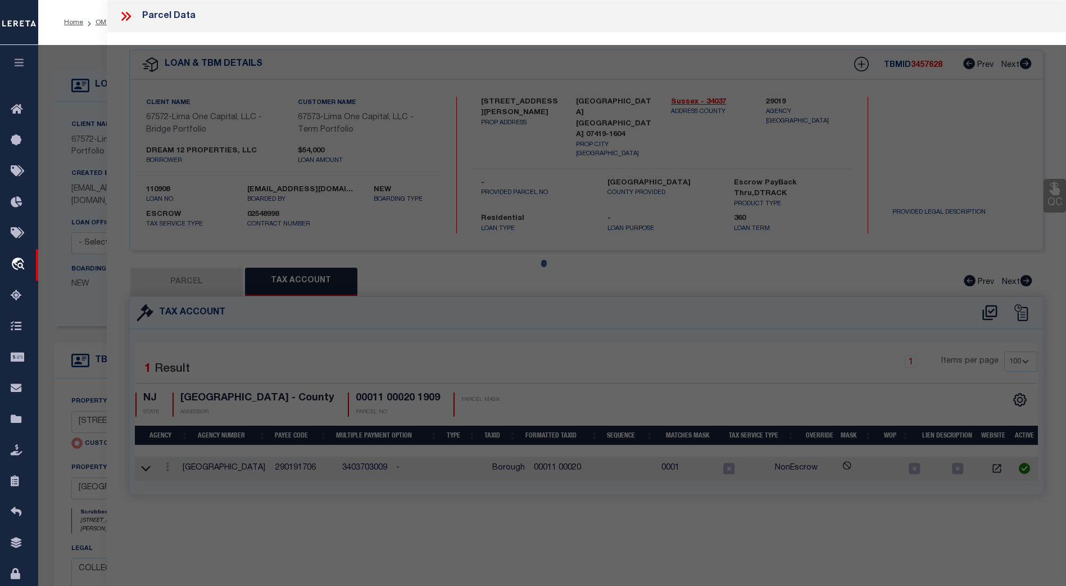
select select "AS"
select select
checkbox input "false"
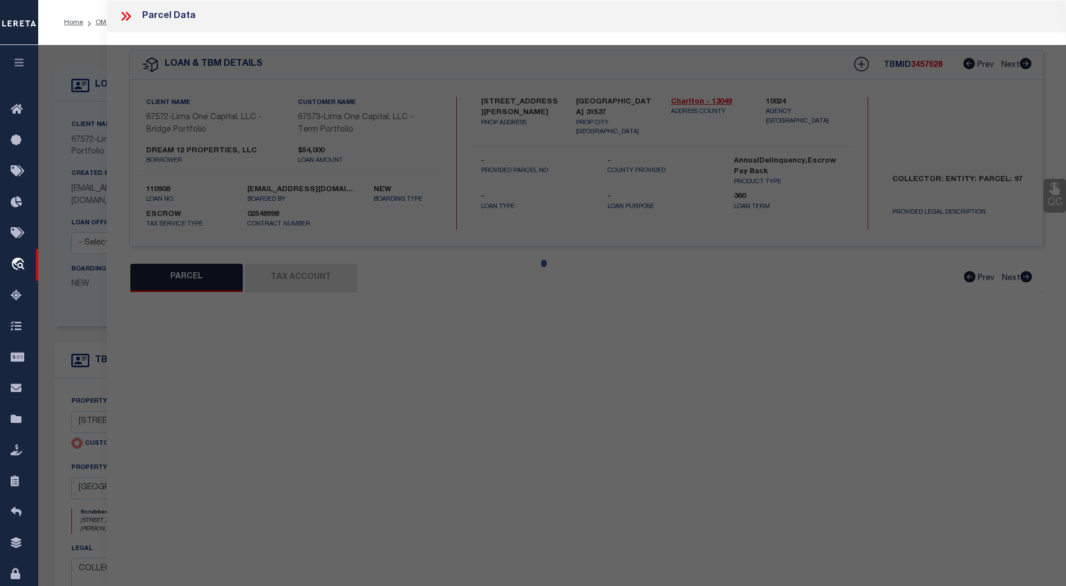
select select "CP"
type input "[STREET_ADDRESS][PERSON_NAME]"
checkbox input "false"
type input "[GEOGRAPHIC_DATA] 31537"
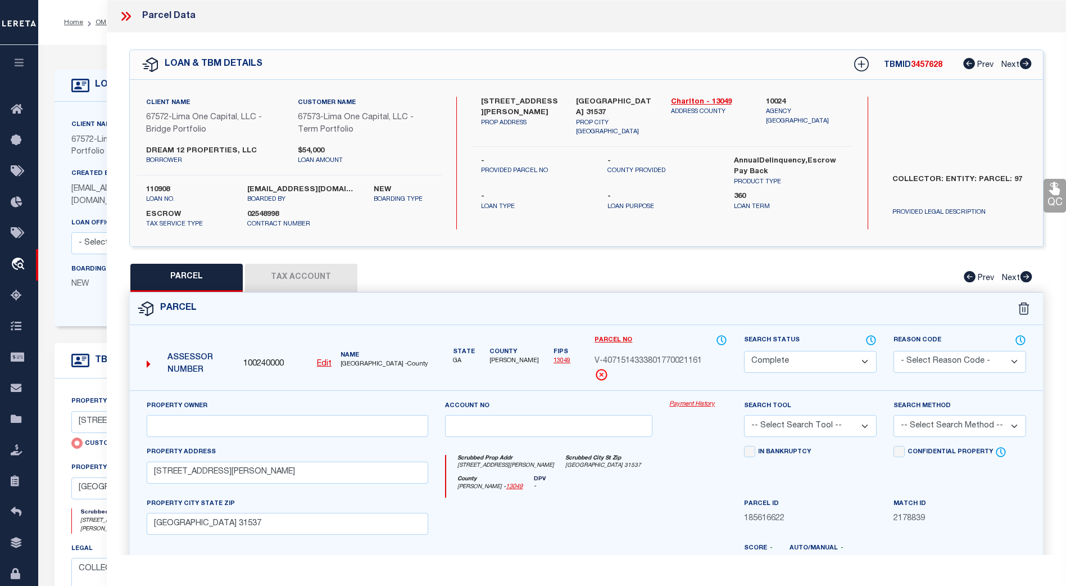
click at [307, 273] on button "Tax Account" at bounding box center [301, 278] width 112 height 28
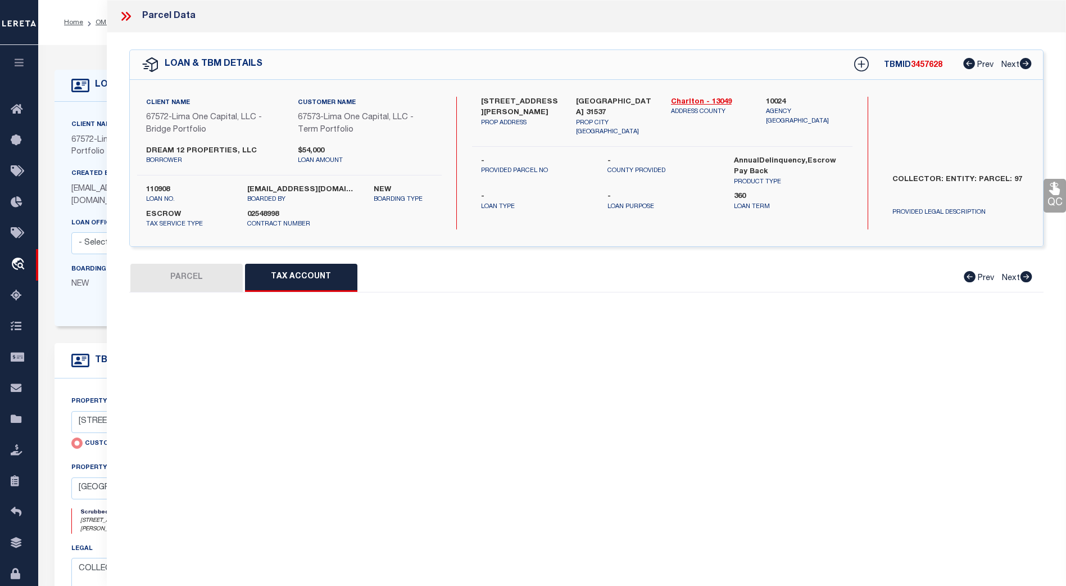
select select "100"
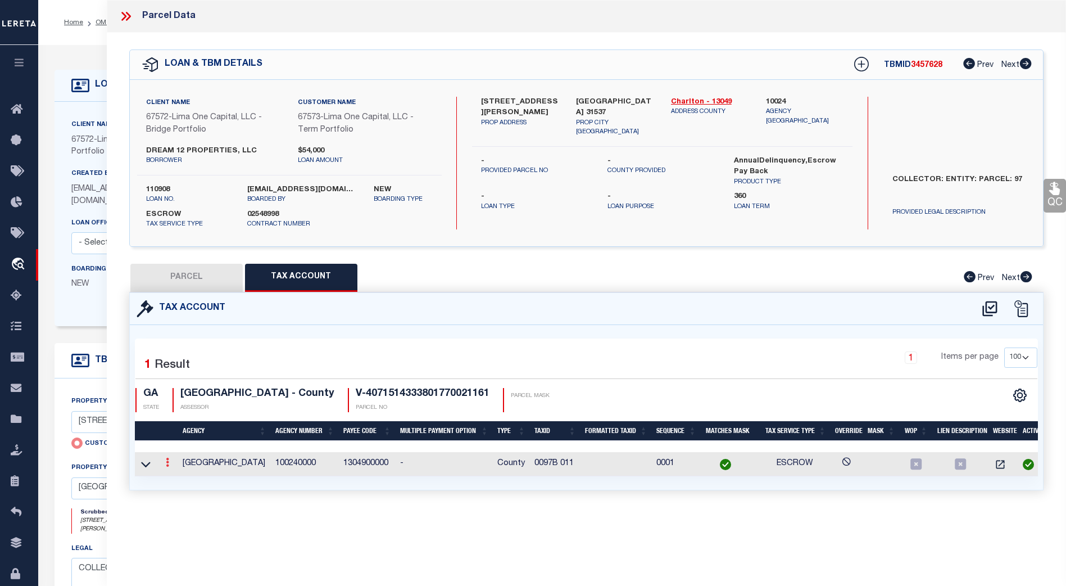
click at [167, 465] on icon at bounding box center [167, 461] width 3 height 9
click at [478, 493] on div "Tax Account 1 1" at bounding box center [586, 404] width 931 height 225
click at [596, 465] on td at bounding box center [616, 464] width 71 height 24
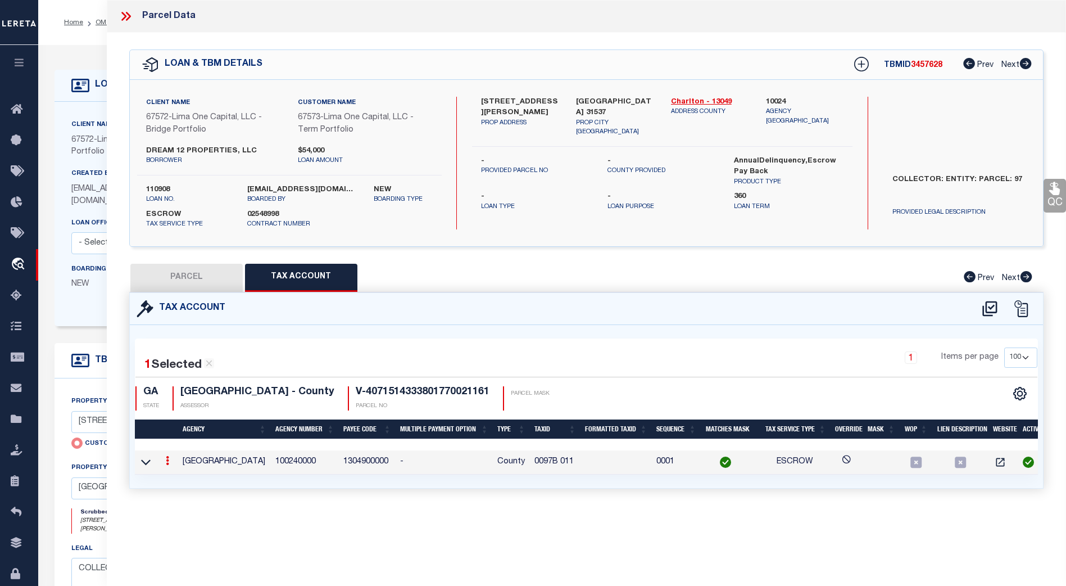
drag, startPoint x: 568, startPoint y: 462, endPoint x: 453, endPoint y: 457, distance: 114.2
click at [564, 462] on td "0097B 011" at bounding box center [555, 462] width 51 height 24
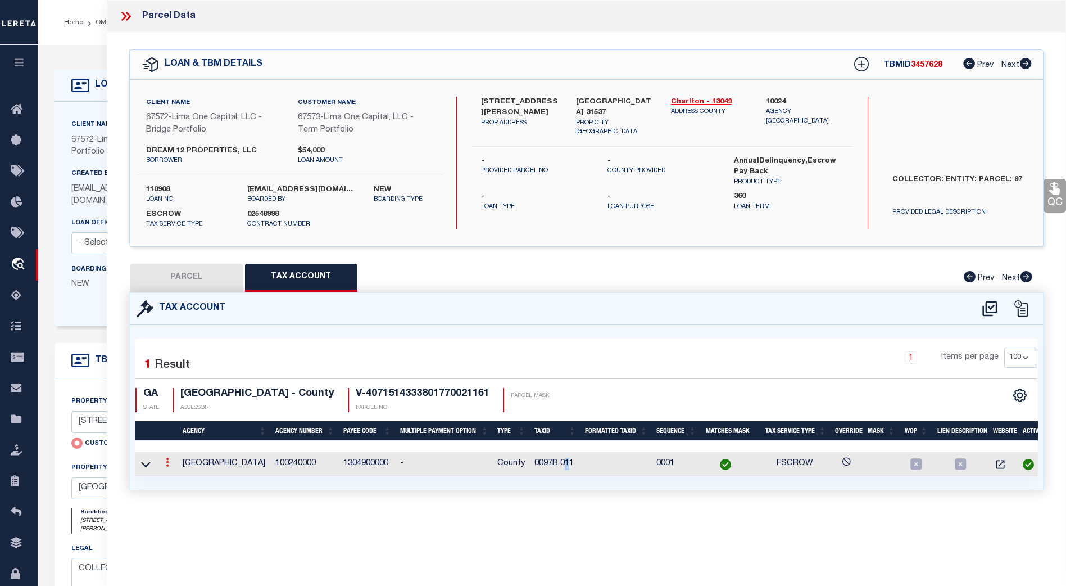
click at [167, 463] on icon at bounding box center [167, 461] width 3 height 9
click at [185, 481] on link at bounding box center [183, 480] width 42 height 19
type input "0097B 011"
type textarea "&&$XX $$$ ###"
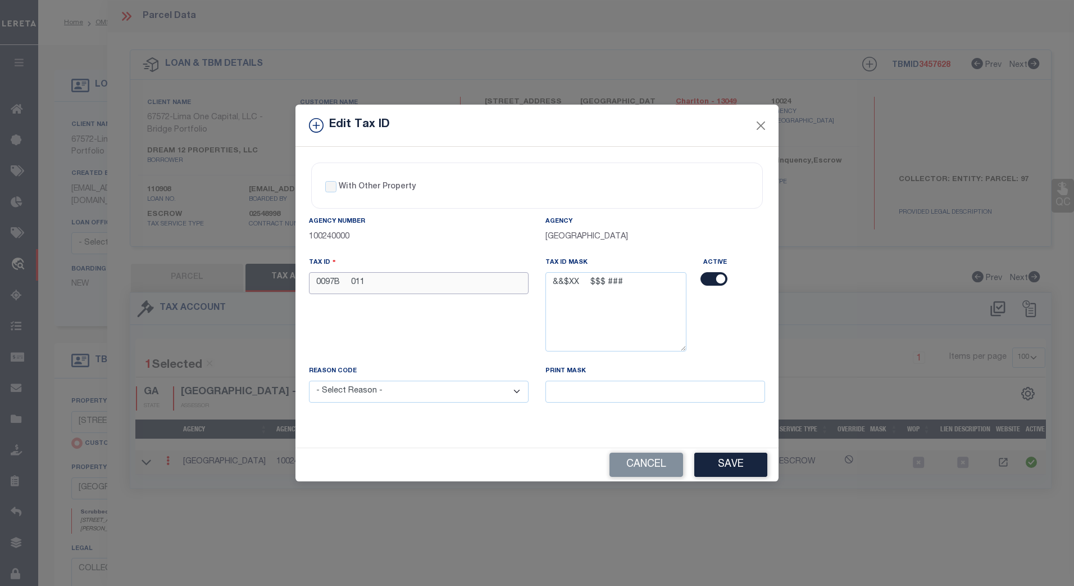
click at [451, 288] on input "0097B 011" at bounding box center [419, 283] width 220 height 22
click at [635, 283] on textarea "&&$XX $$$ ###" at bounding box center [616, 311] width 141 height 79
click at [652, 457] on button "Cancel" at bounding box center [647, 464] width 74 height 24
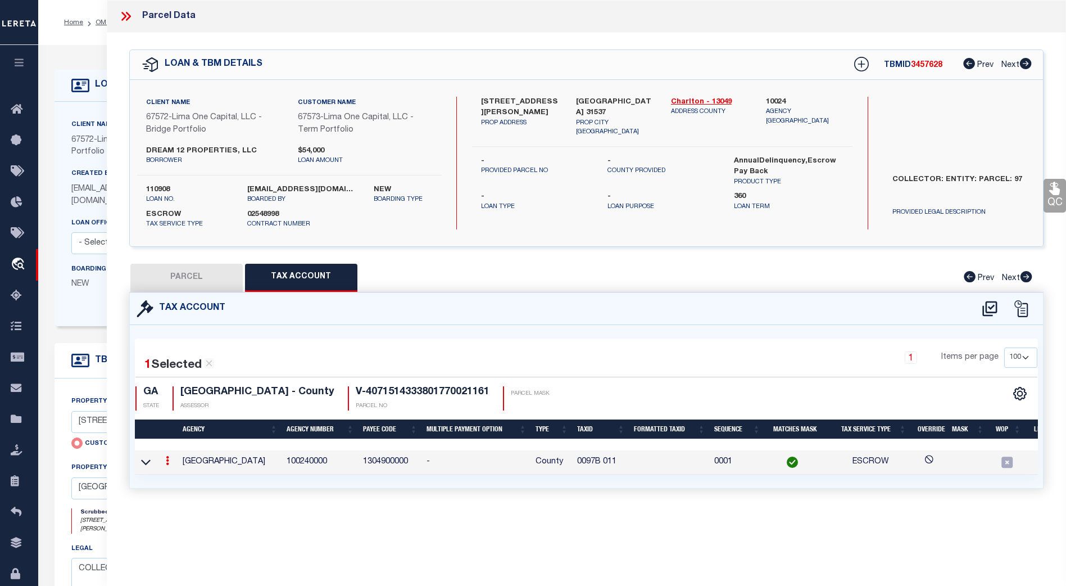
click at [132, 13] on icon at bounding box center [126, 16] width 15 height 15
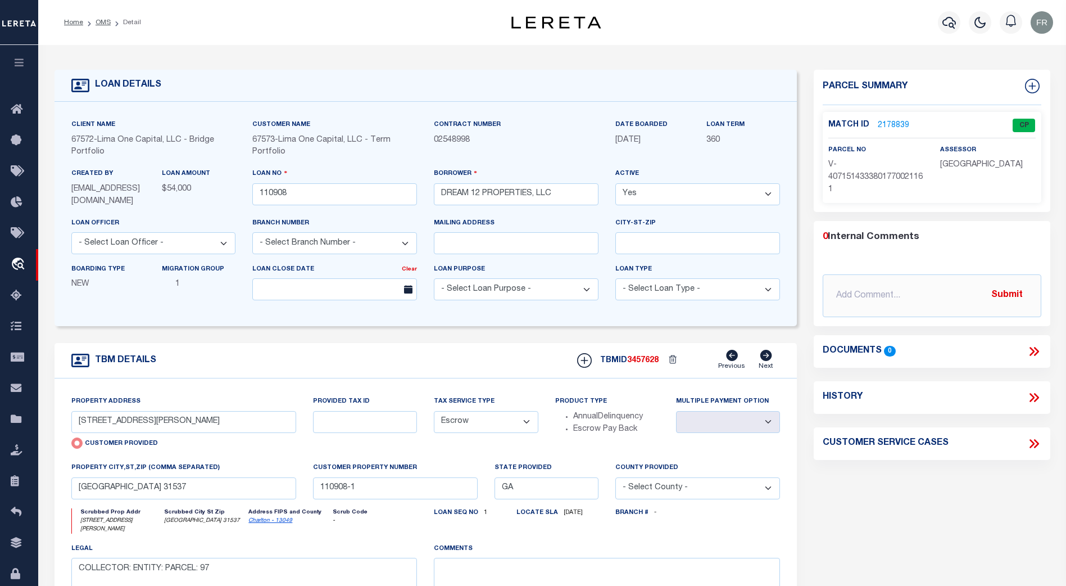
click at [98, 17] on li "OMS" at bounding box center [97, 22] width 28 height 10
click at [97, 21] on link "OMS" at bounding box center [103, 22] width 15 height 7
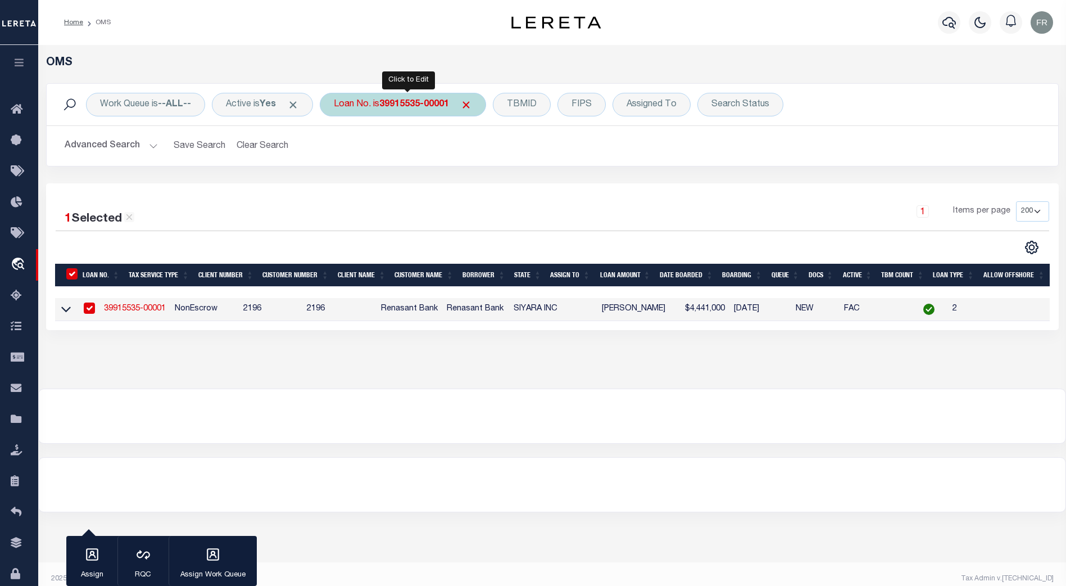
click at [423, 98] on div "Loan No. is 39915535-00001" at bounding box center [403, 105] width 166 height 24
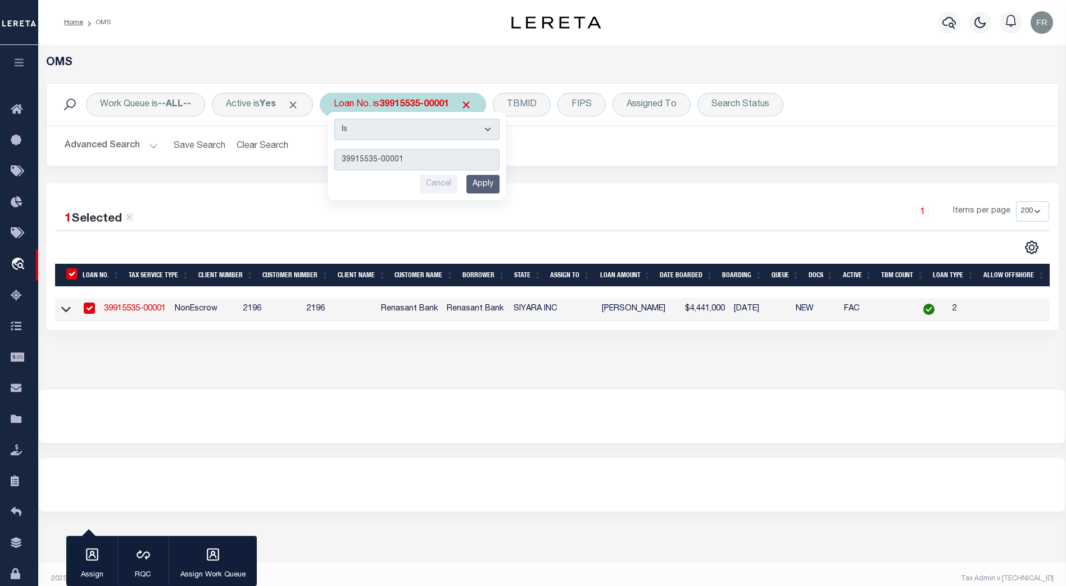
click at [427, 108] on b "39915535-00001" at bounding box center [414, 104] width 70 height 9
type input "1421205525"
click at [489, 186] on input "Apply" at bounding box center [482, 184] width 33 height 19
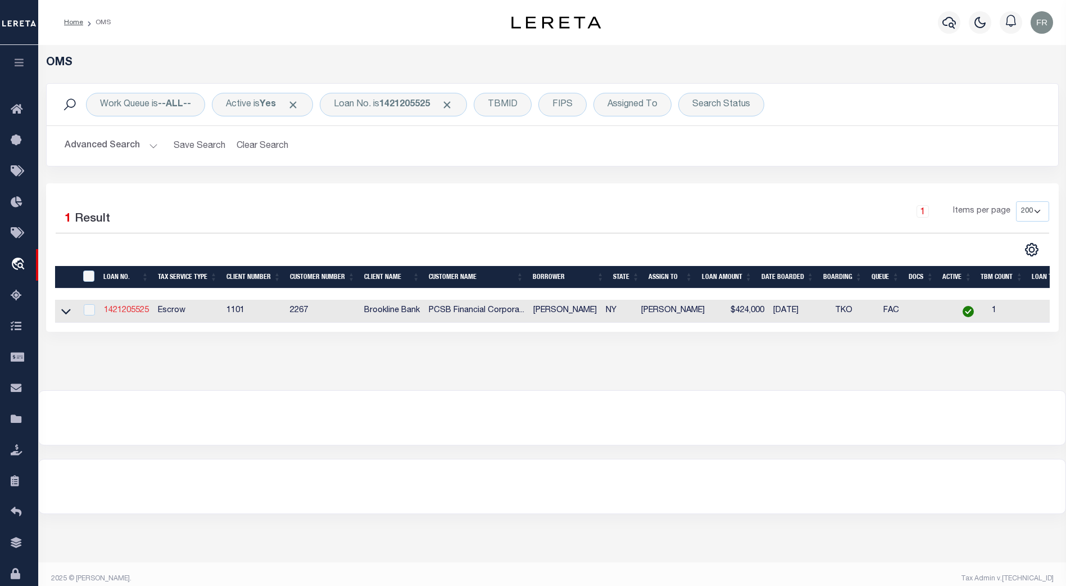
click at [134, 311] on link "1421205525" at bounding box center [126, 310] width 45 height 8
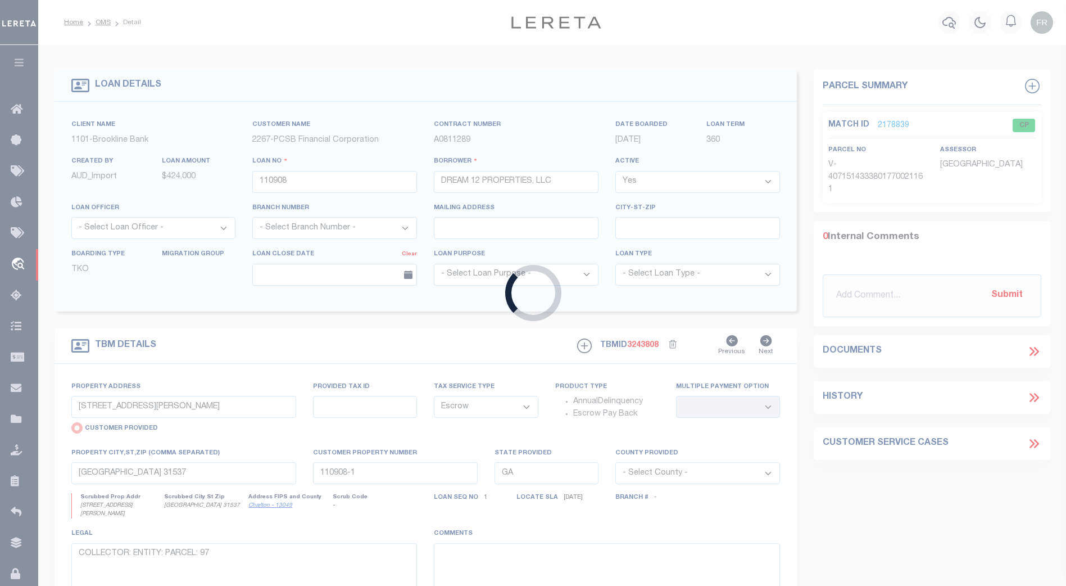
type input "1421205525"
type input "[PERSON_NAME]"
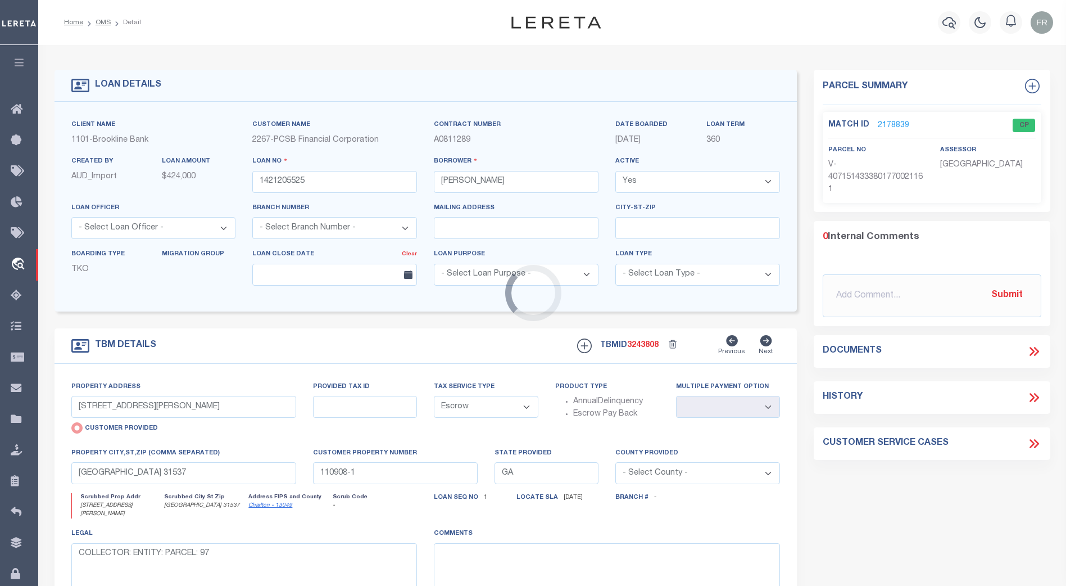
type input "[STREET_ADDRESS][PERSON_NAME]"
radio input "false"
type input "55540000402000010090000000"
type input "[GEOGRAPHIC_DATA] 10547"
type input "11879"
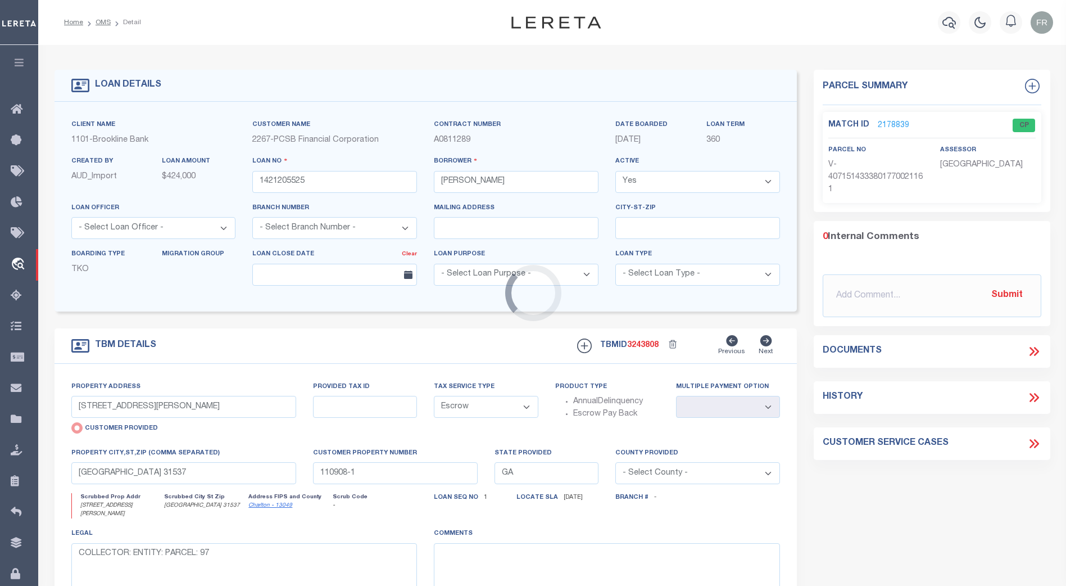
type input "NY"
select select
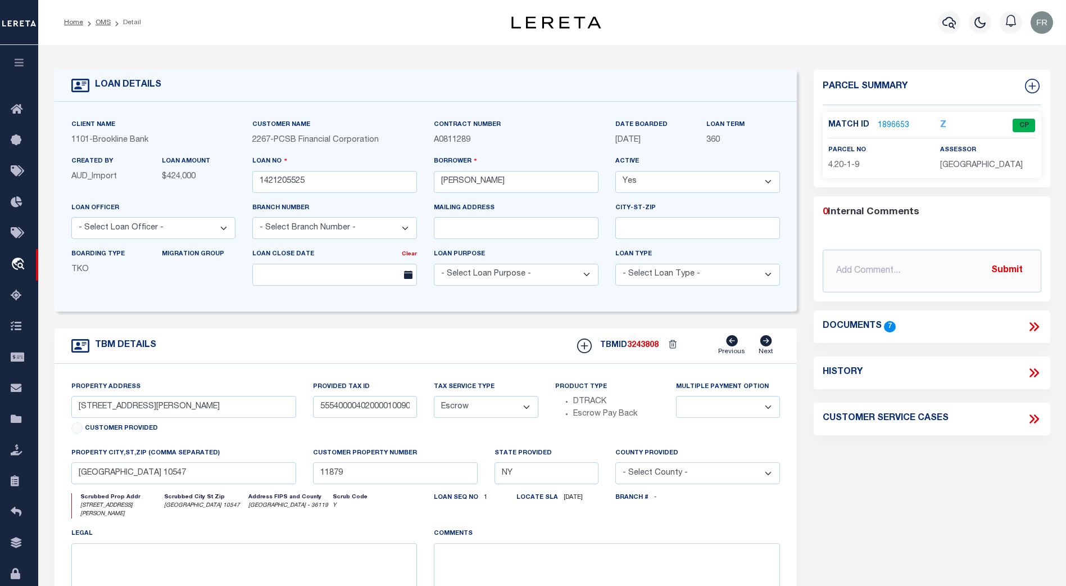
click at [761, 351] on link "Next" at bounding box center [766, 345] width 15 height 21
click at [772, 348] on link "Next" at bounding box center [766, 345] width 15 height 21
click at [896, 123] on link "1896653" at bounding box center [893, 126] width 31 height 12
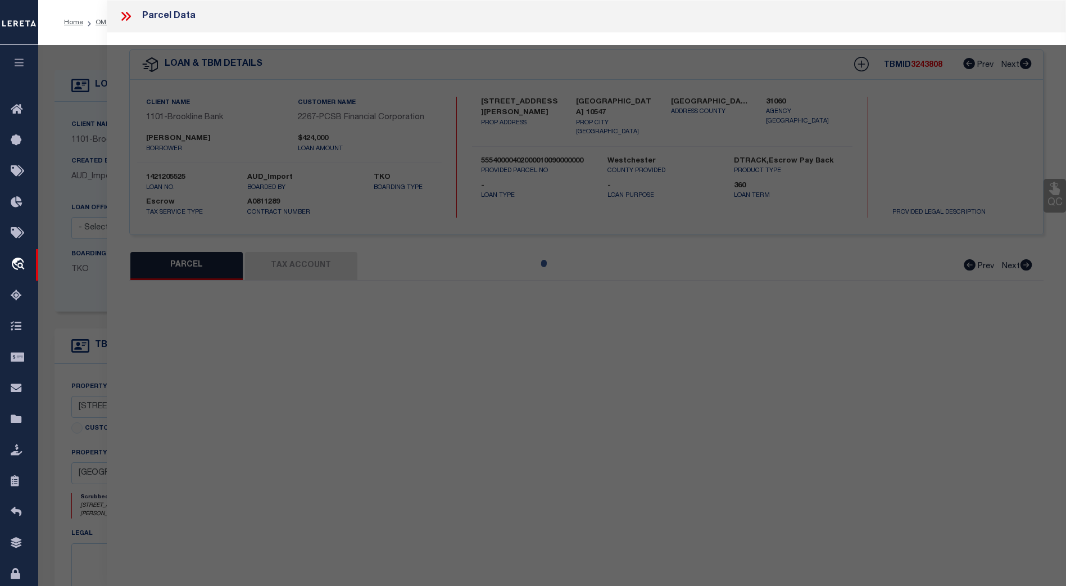
select select "AS"
checkbox input "false"
select select "CP"
type input "[PERSON_NAME] &"
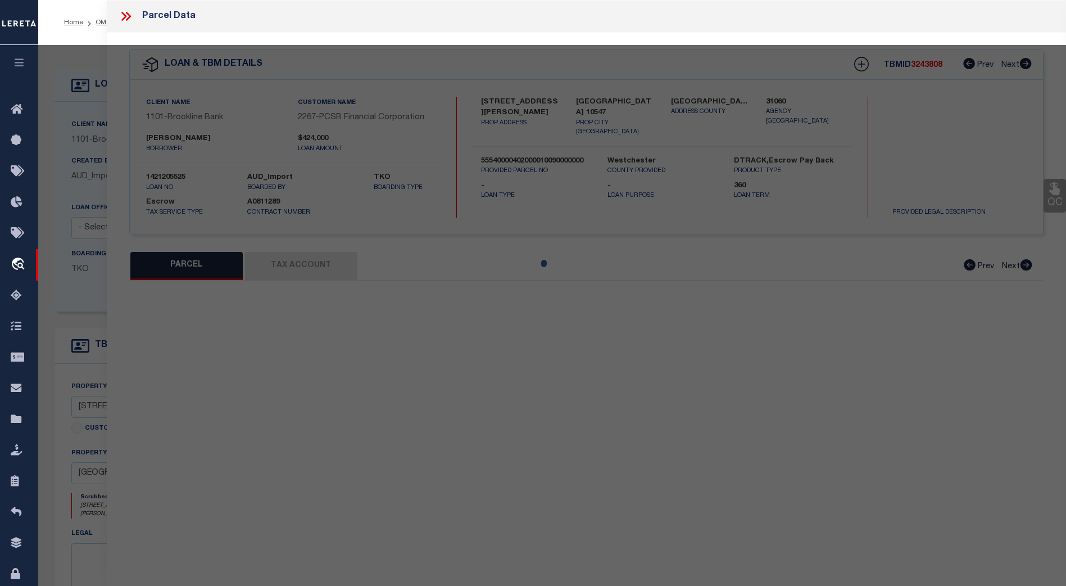
select select
type input "[STREET_ADDRESS][PERSON_NAME]"
type input "[GEOGRAPHIC_DATA] 10547"
type textarea "Tax ID Special Project"
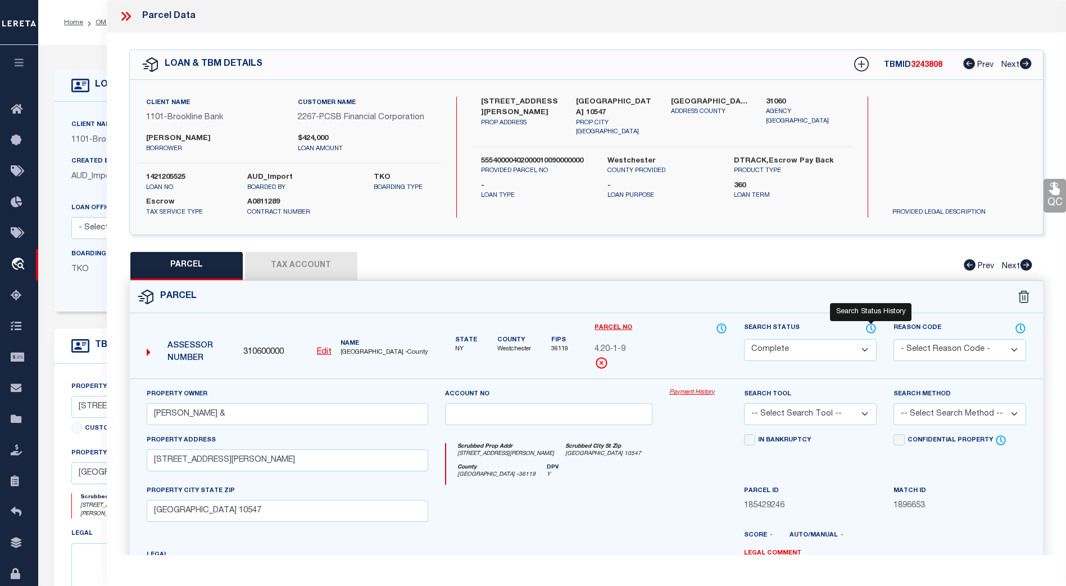
click at [871, 326] on icon at bounding box center [871, 327] width 1 height 4
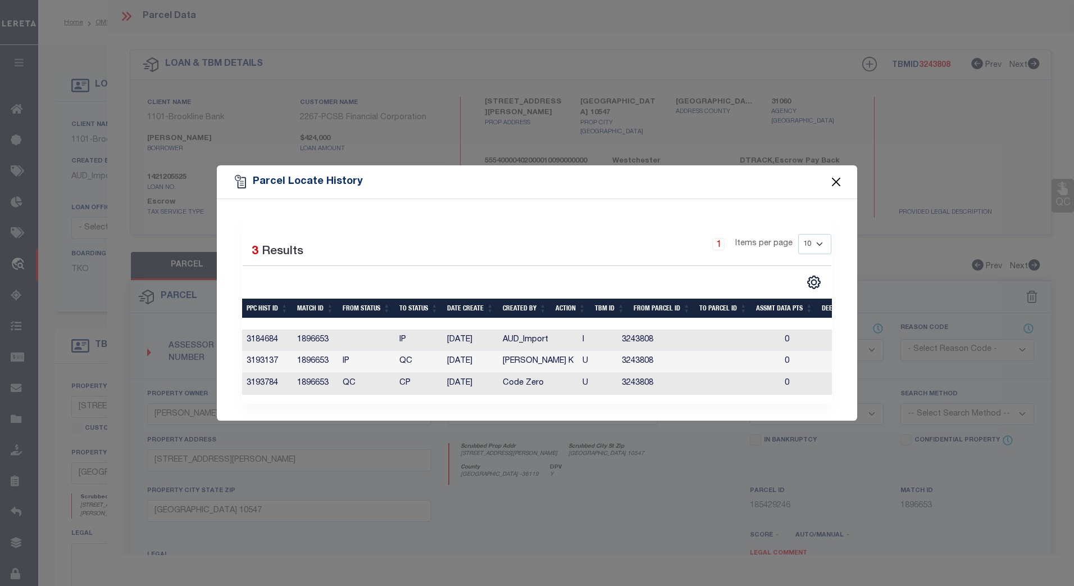
click at [837, 175] on button "Close" at bounding box center [836, 182] width 15 height 15
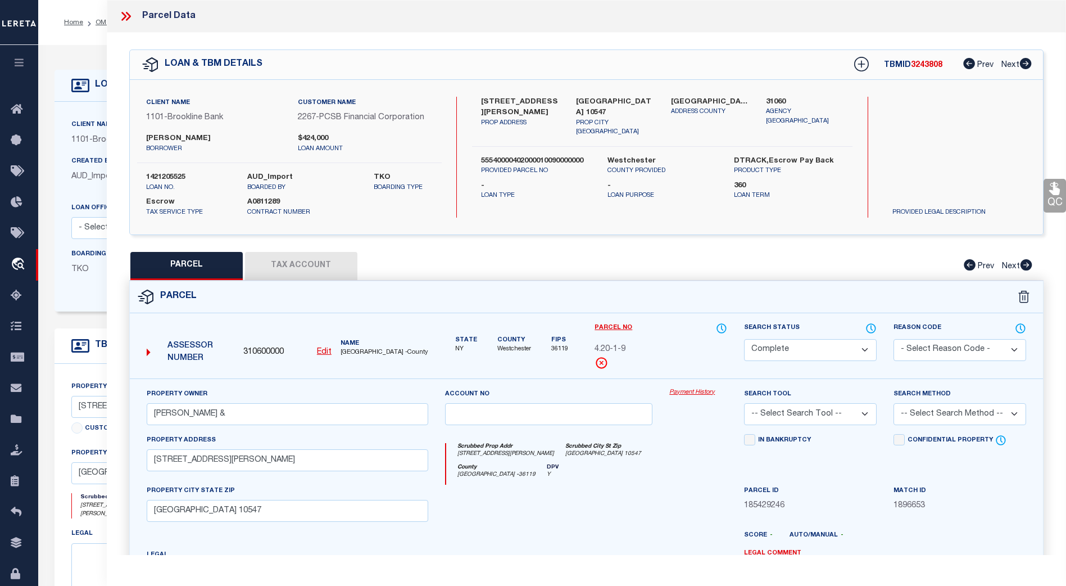
click at [130, 17] on icon at bounding box center [128, 16] width 5 height 9
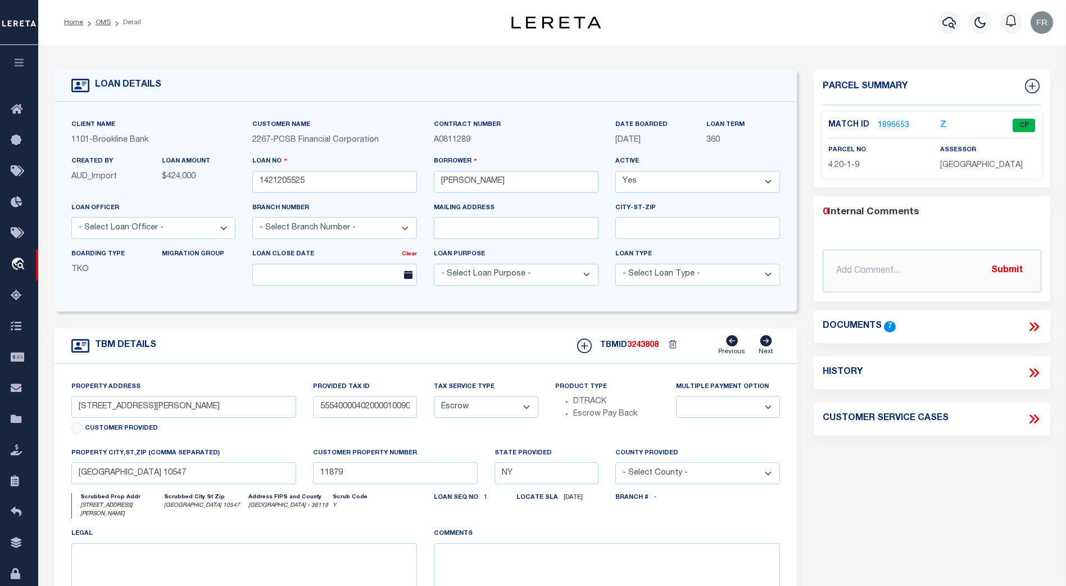
click at [1005, 380] on div "History" at bounding box center [932, 372] width 219 height 15
click at [1037, 377] on icon at bounding box center [1035, 372] width 5 height 9
select select "100"
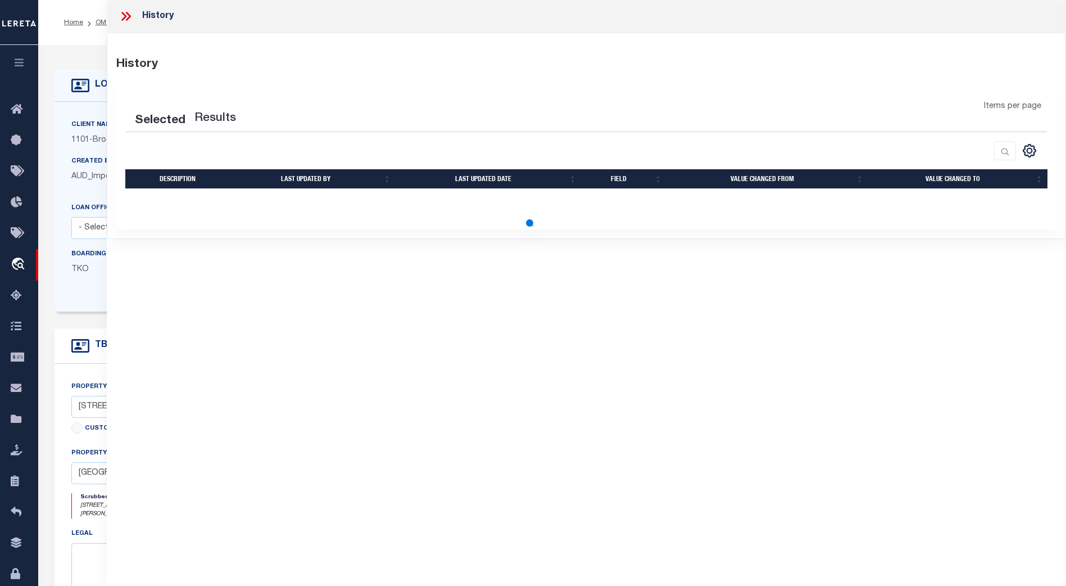
select select "100"
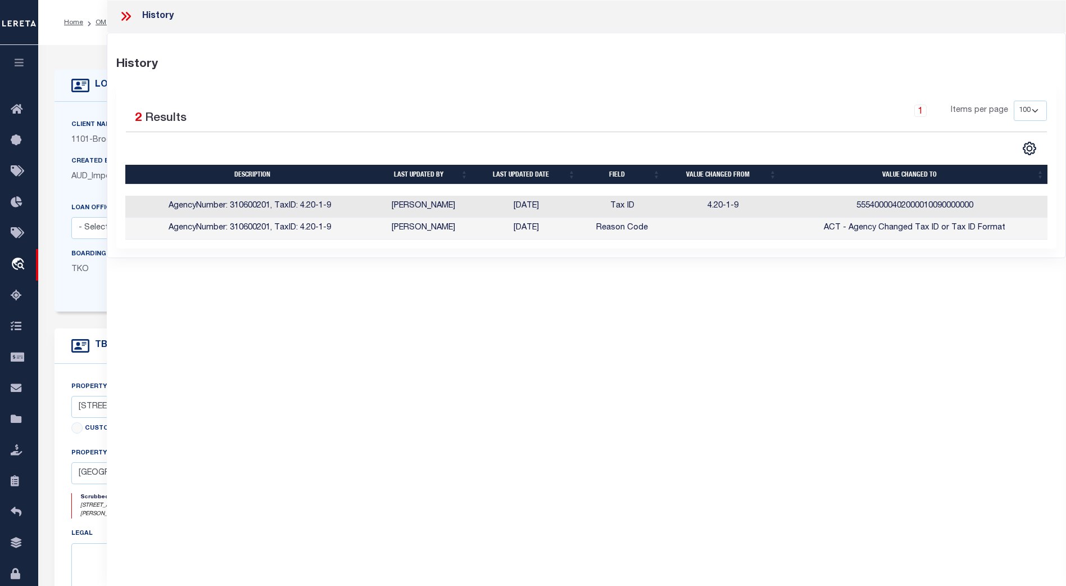
click at [119, 16] on icon at bounding box center [126, 16] width 15 height 15
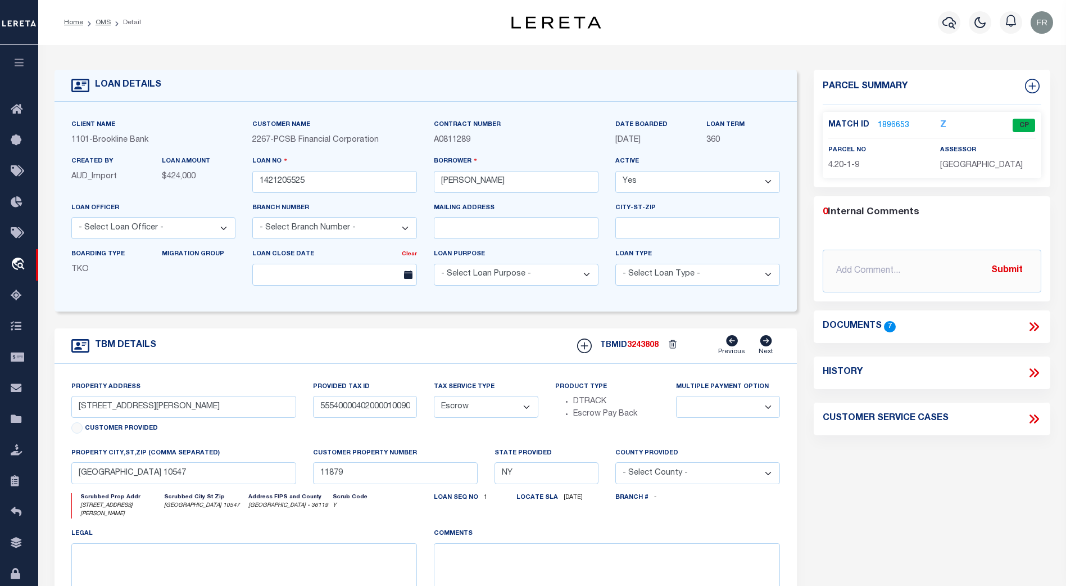
click at [896, 122] on link "1896653" at bounding box center [893, 126] width 31 height 12
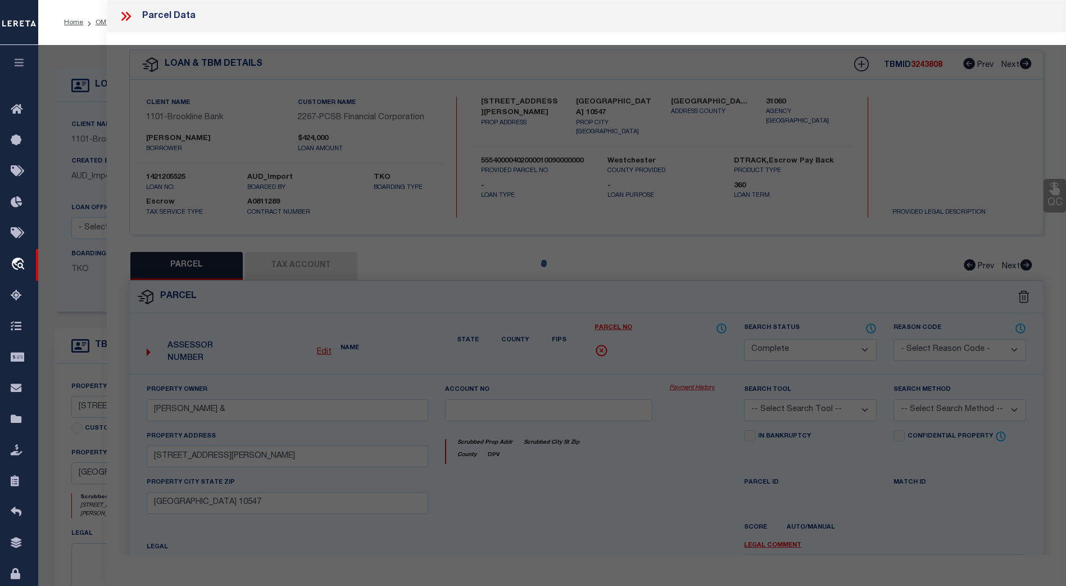
select select "AS"
checkbox input "false"
select select "CP"
type input "[PERSON_NAME] &"
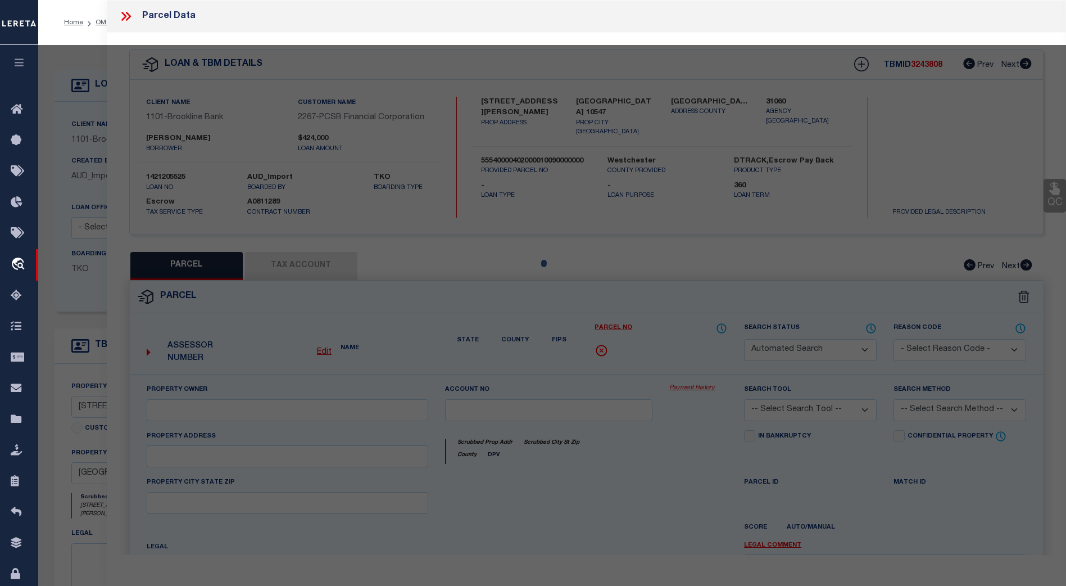
select select
type input "[STREET_ADDRESS][PERSON_NAME]"
type input "[GEOGRAPHIC_DATA] 10547"
type textarea "Tax ID Special Project"
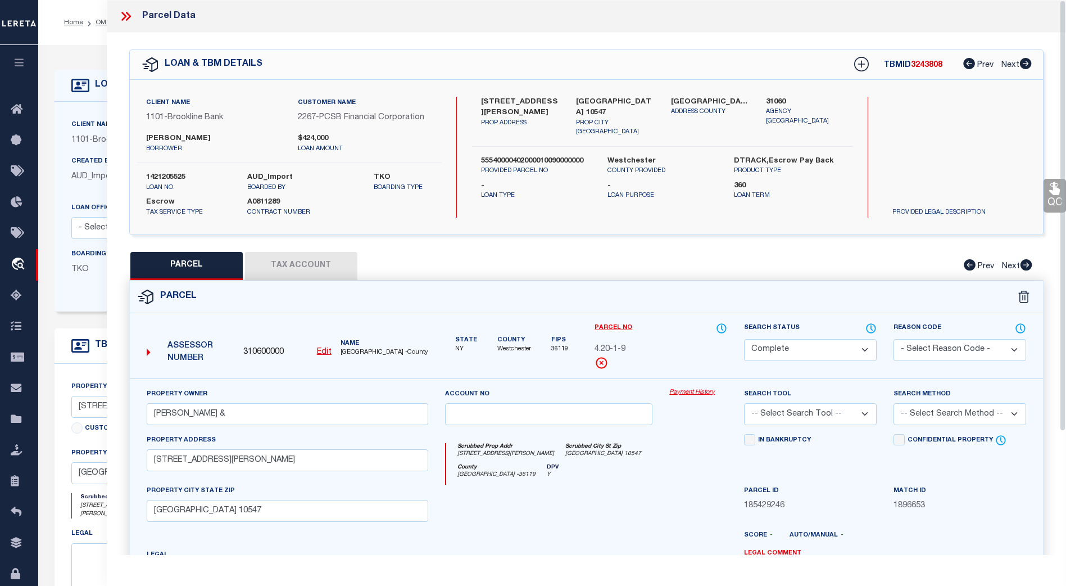
click at [319, 262] on button "Tax Account" at bounding box center [301, 266] width 112 height 28
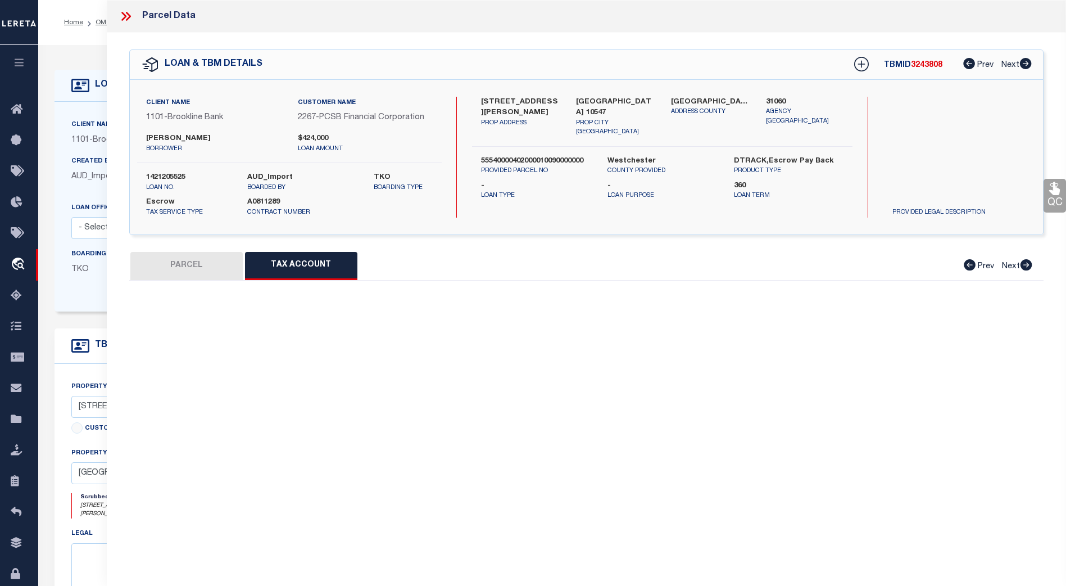
select select "100"
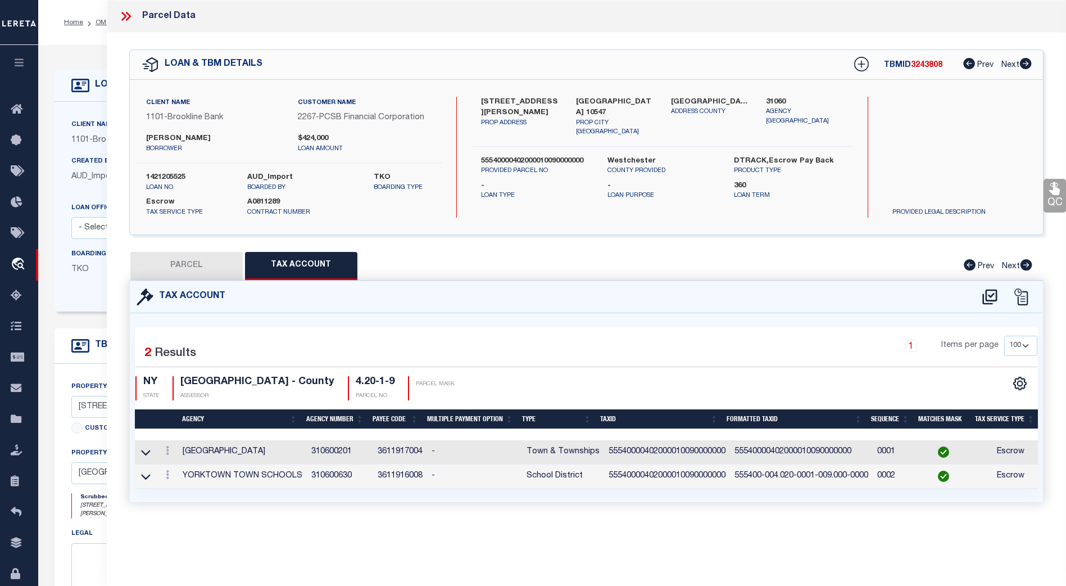
click at [129, 18] on icon at bounding box center [128, 16] width 5 height 9
